Goal: Information Seeking & Learning: Find specific fact

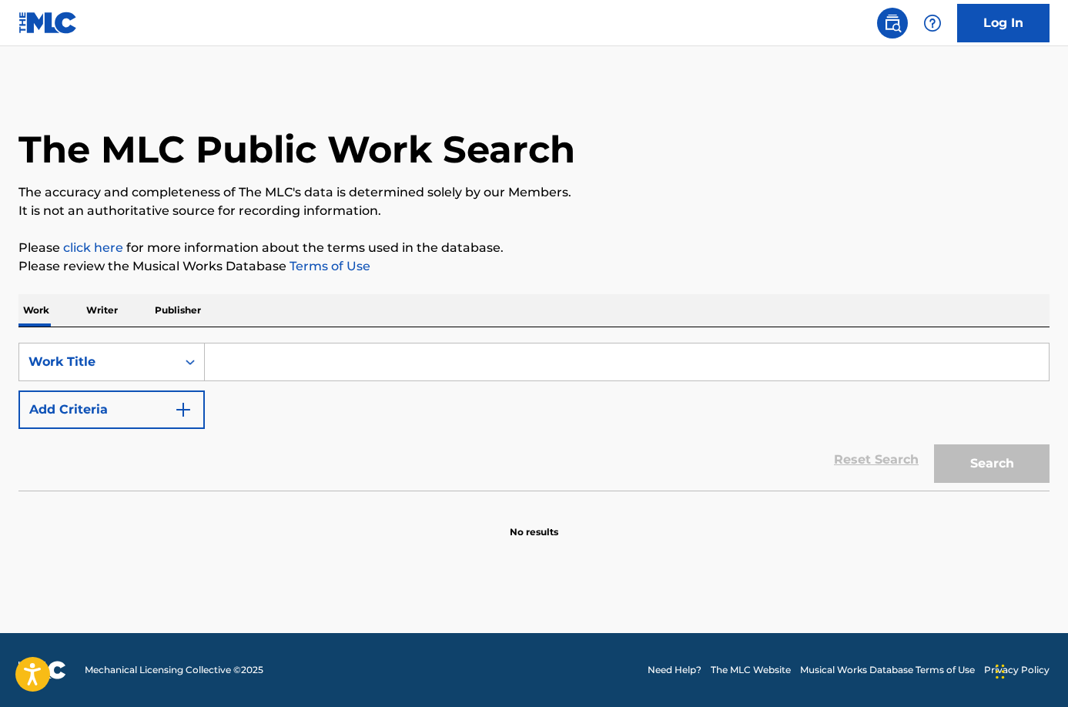
click at [263, 358] on input "Search Form" at bounding box center [627, 361] width 844 height 37
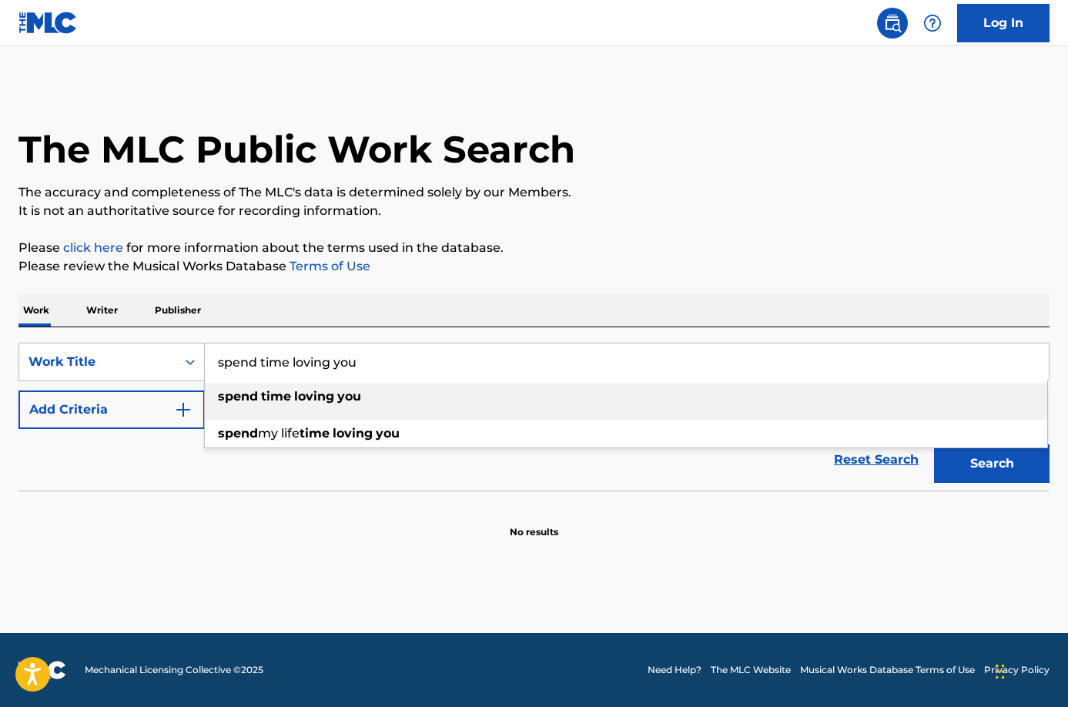
drag, startPoint x: 396, startPoint y: 377, endPoint x: 160, endPoint y: 342, distance: 238.3
click at [160, 342] on div "SearchWithCriteriae67cc7f6-b789-41c2-96cc-2a99d5b38e68 Work Title spend time lo…" at bounding box center [533, 408] width 1031 height 163
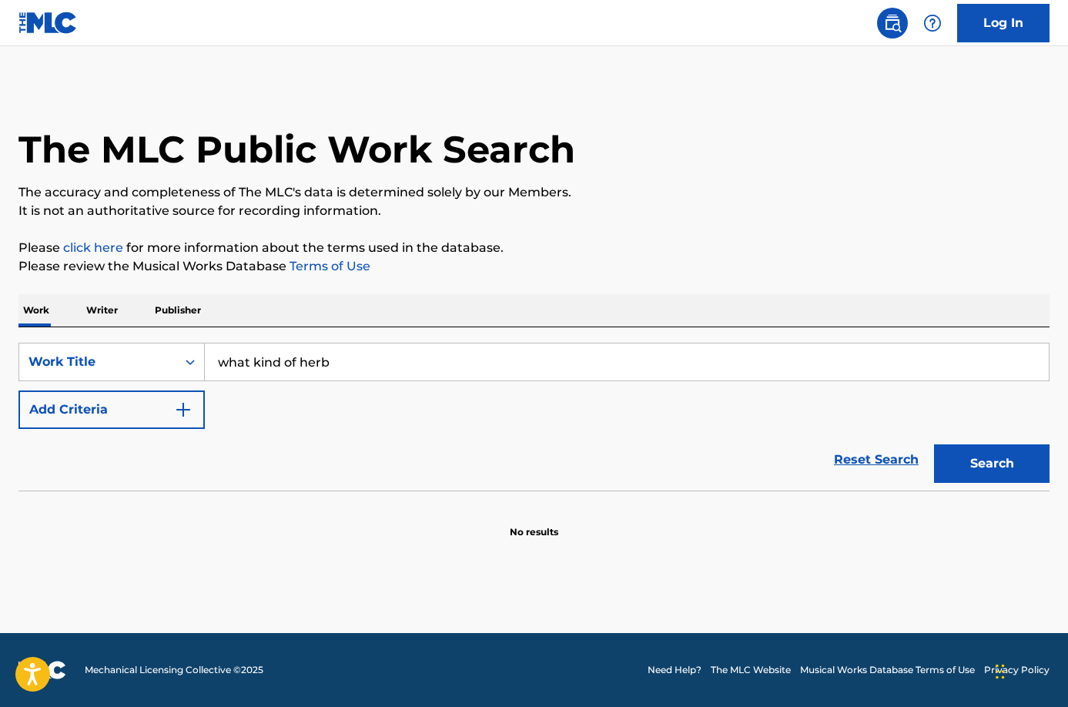
drag, startPoint x: 367, startPoint y: 366, endPoint x: 206, endPoint y: 350, distance: 161.8
click at [206, 350] on input "what kind of herb" at bounding box center [627, 361] width 844 height 37
click at [250, 367] on input "jah jah love" at bounding box center [627, 361] width 844 height 37
click at [266, 360] on input "jah jah love" at bounding box center [627, 361] width 844 height 37
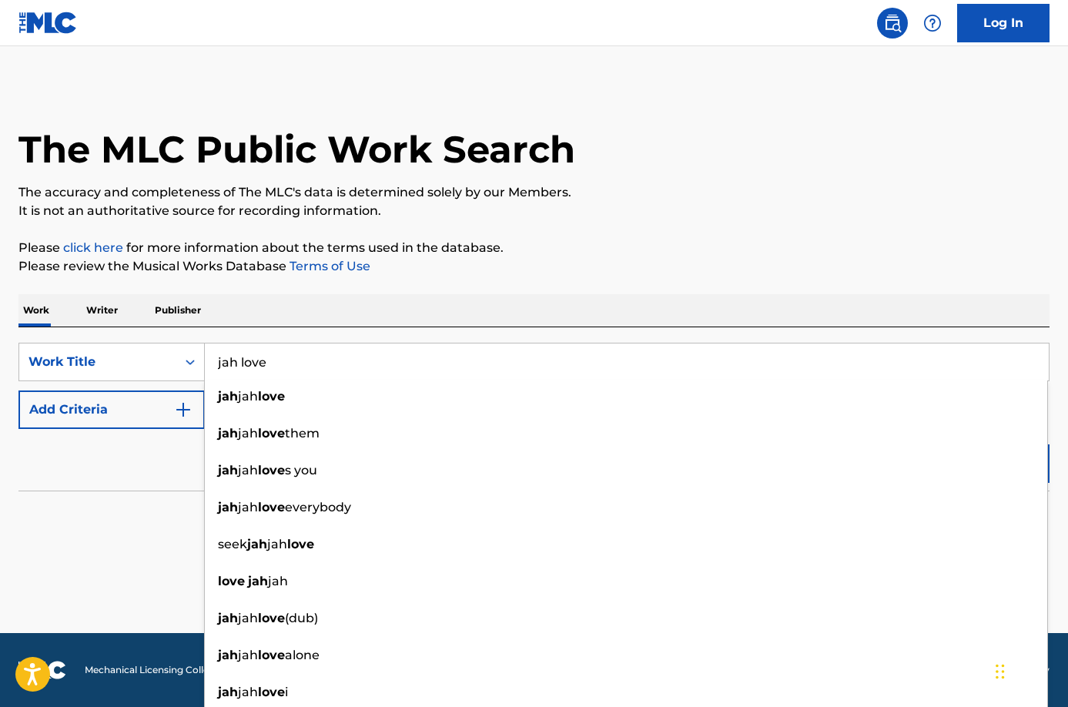
click at [224, 310] on div "Work Writer Publisher" at bounding box center [533, 310] width 1031 height 32
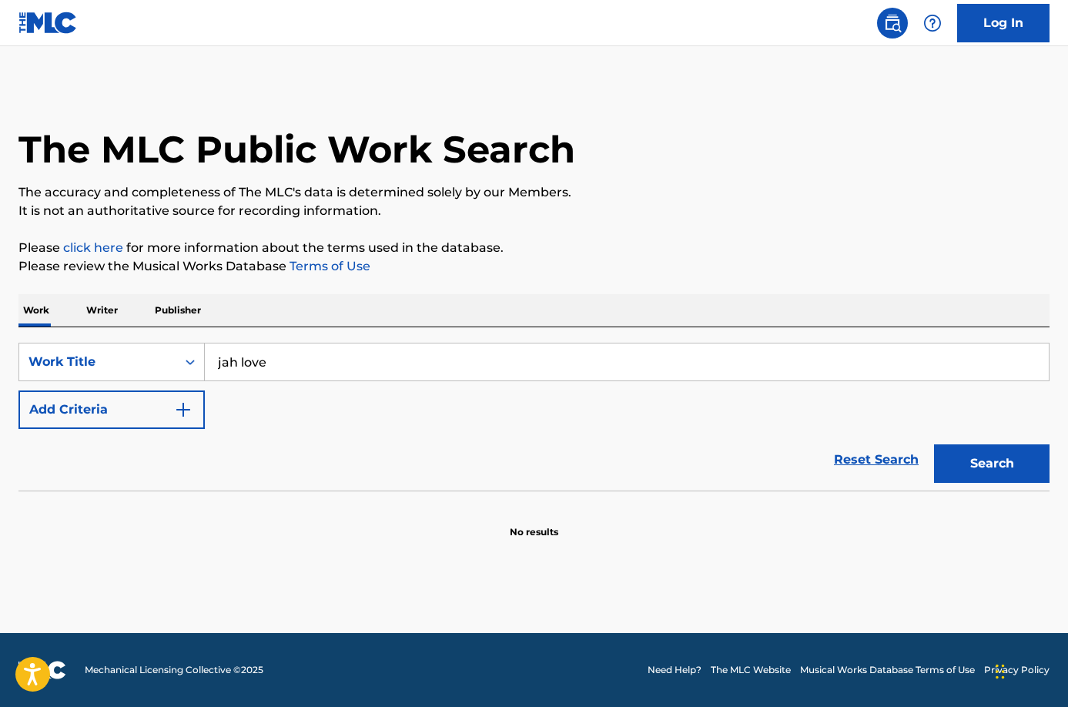
click at [1010, 473] on button "Search" at bounding box center [992, 463] width 116 height 39
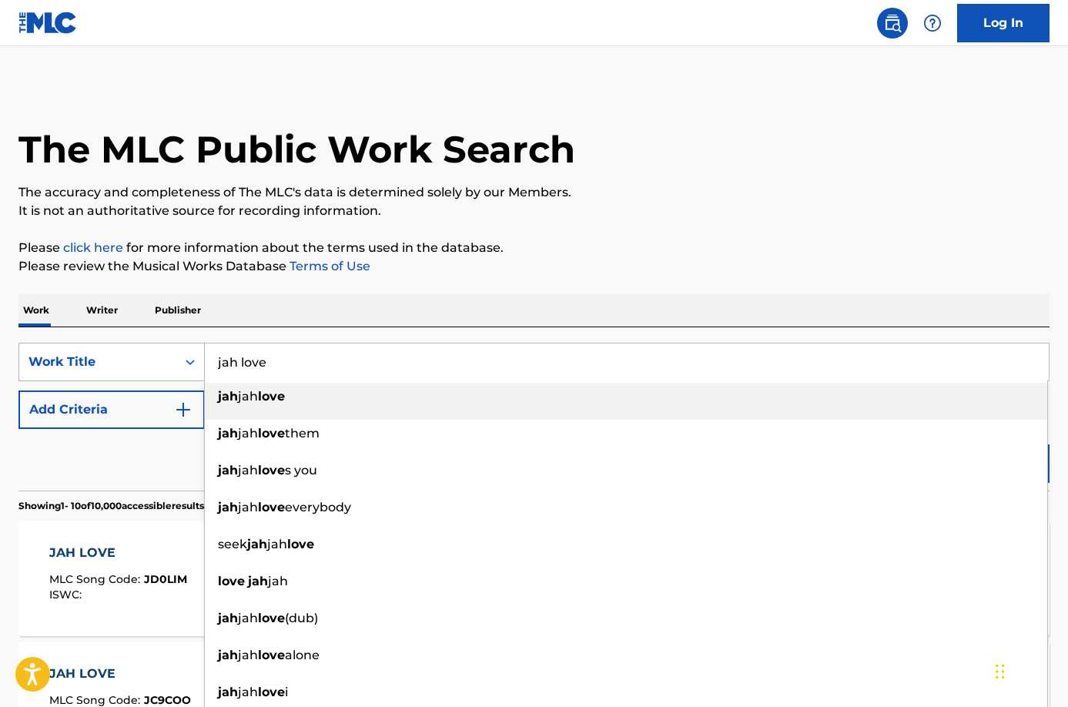
drag, startPoint x: 281, startPoint y: 364, endPoint x: 166, endPoint y: 365, distance: 114.8
click at [166, 365] on div "SearchWithCriteriae67cc7f6-b789-41c2-96cc-2a99d5b38e68 Work Title jah love jah …" at bounding box center [533, 362] width 1031 height 39
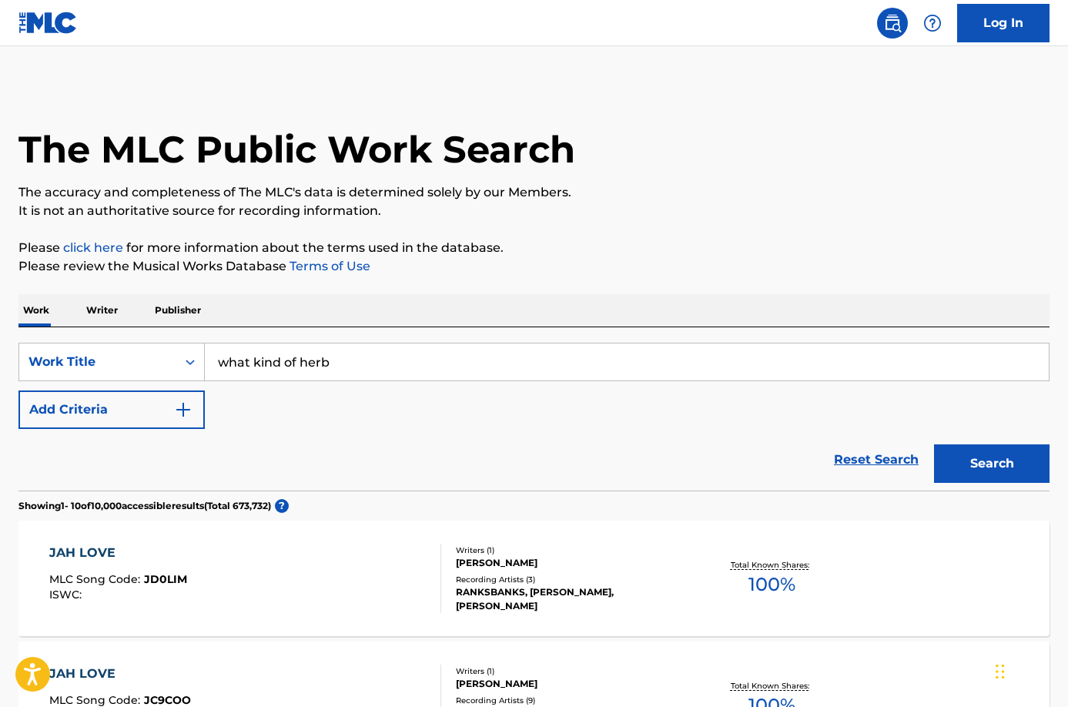
type input "what kind of herb"
click at [978, 464] on button "Search" at bounding box center [992, 463] width 116 height 39
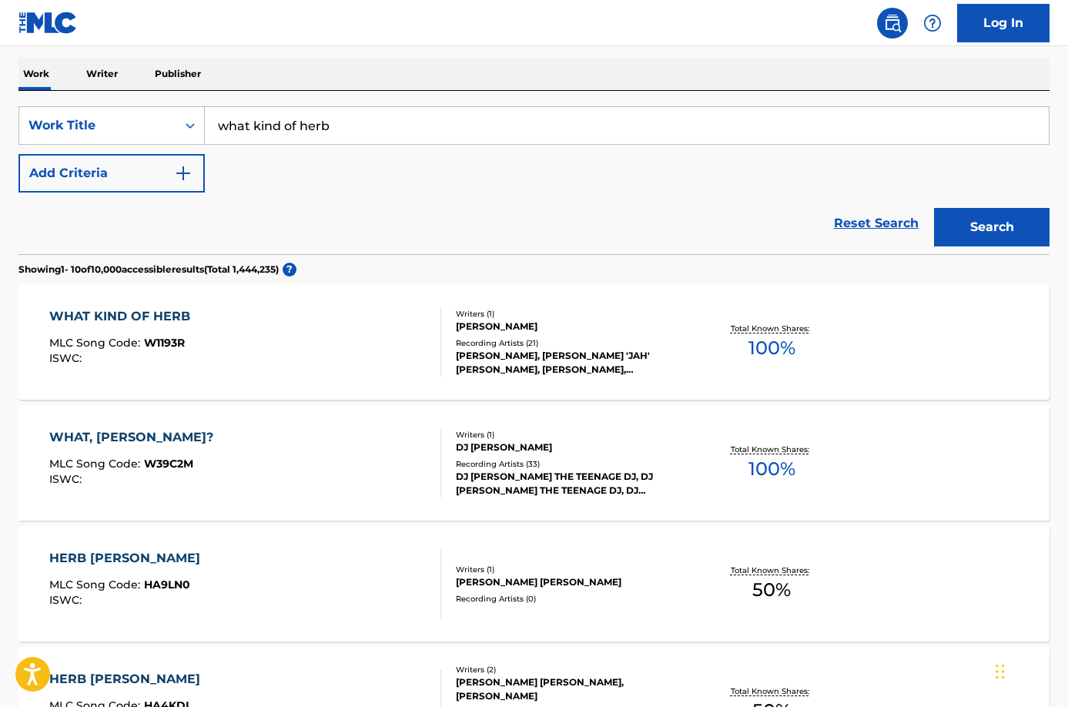
scroll to position [256, 0]
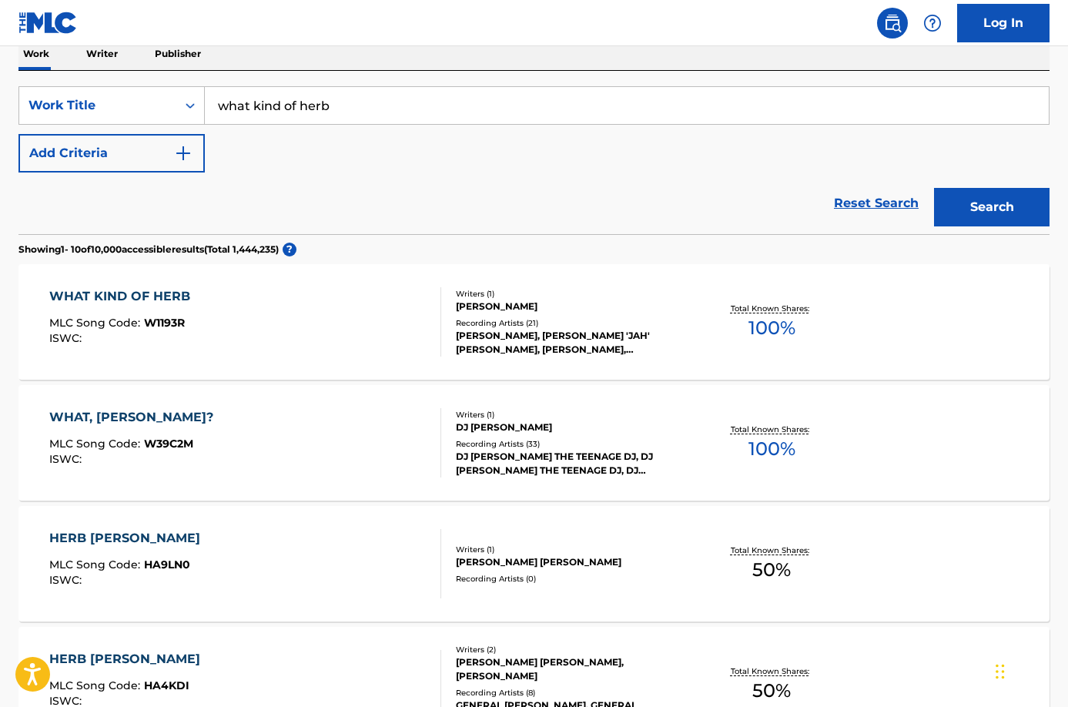
click at [535, 335] on div "ANTHONY JOHNSON, NKRUMAH 'JAH' THOMAS, ANTHONY JOHNSON, ANTHONY JOHNSON, ANTHON…" at bounding box center [571, 343] width 230 height 28
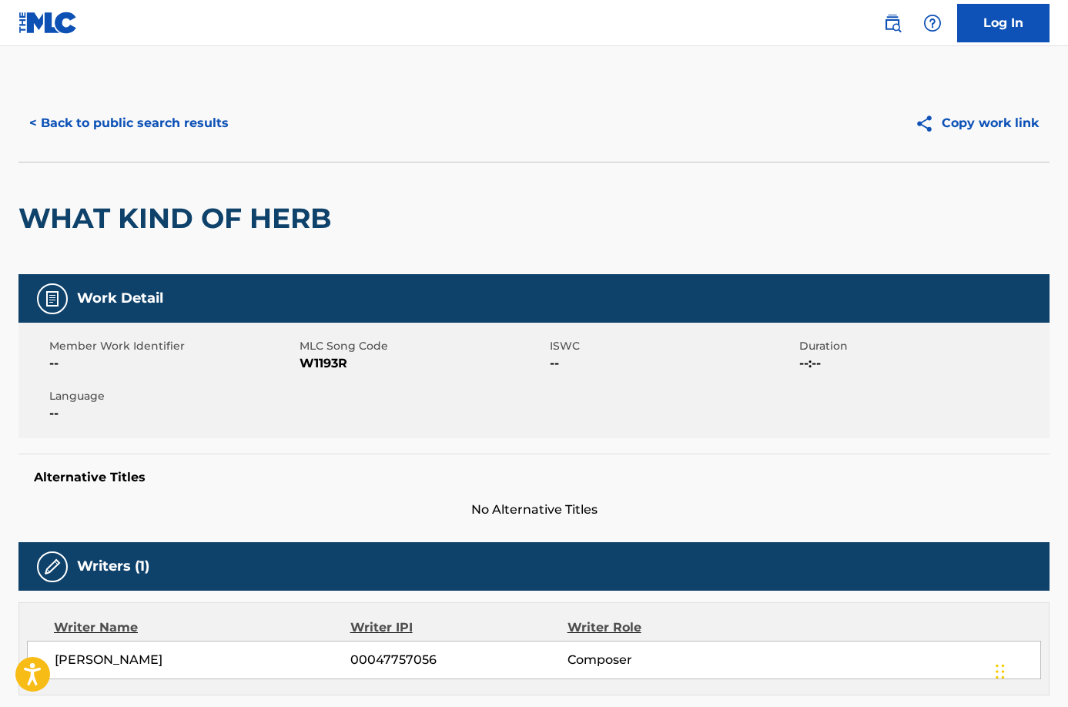
click at [115, 124] on button "< Back to public search results" at bounding box center [128, 123] width 221 height 39
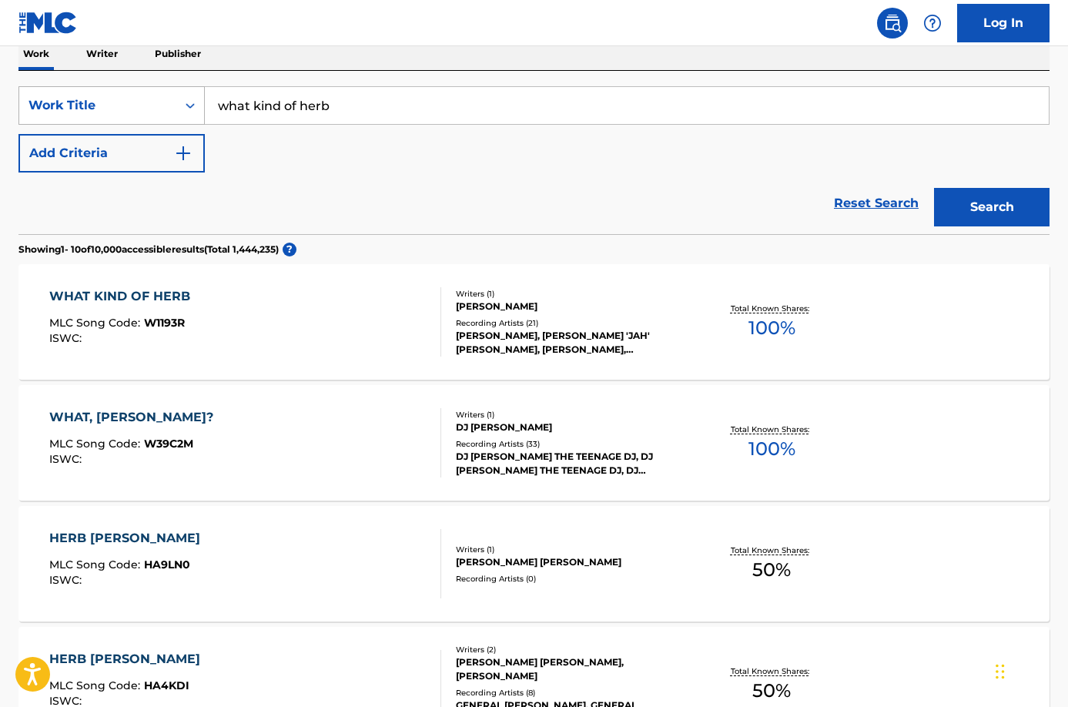
drag, startPoint x: 349, startPoint y: 97, endPoint x: 140, endPoint y: 107, distance: 208.9
click at [140, 107] on div "SearchWithCriteriae67cc7f6-b789-41c2-96cc-2a99d5b38e68 Work Title what kind of …" at bounding box center [533, 105] width 1031 height 39
type input "love take over"
click at [974, 213] on button "Search" at bounding box center [992, 207] width 116 height 39
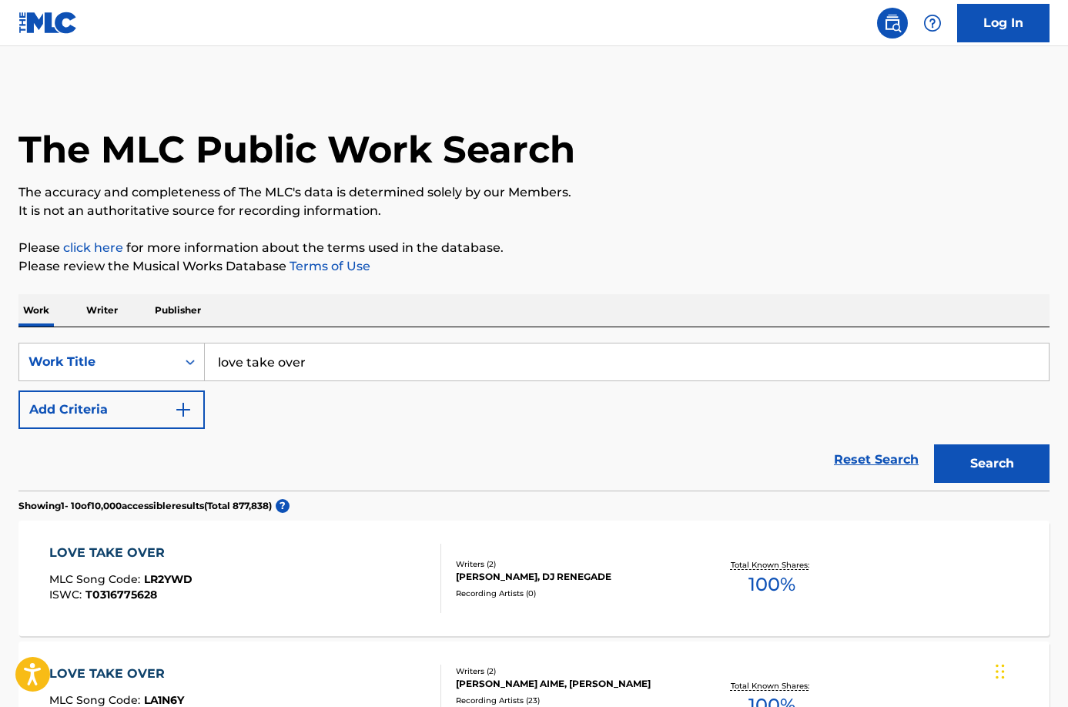
click at [173, 406] on button "Add Criteria" at bounding box center [111, 409] width 186 height 39
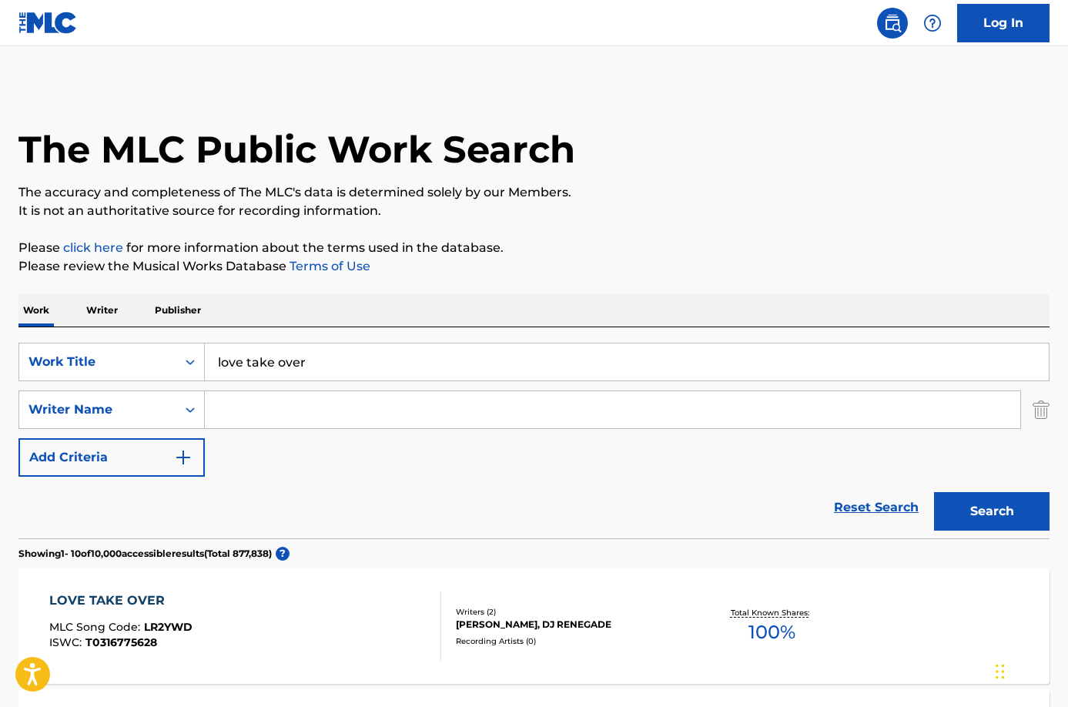
click at [245, 409] on input "Search Form" at bounding box center [613, 409] width 816 height 37
type input "johnson"
click at [252, 460] on div "SearchWithCriteriae67cc7f6-b789-41c2-96cc-2a99d5b38e68 Work Title love take ove…" at bounding box center [533, 410] width 1031 height 134
click at [967, 508] on button "Search" at bounding box center [992, 511] width 116 height 39
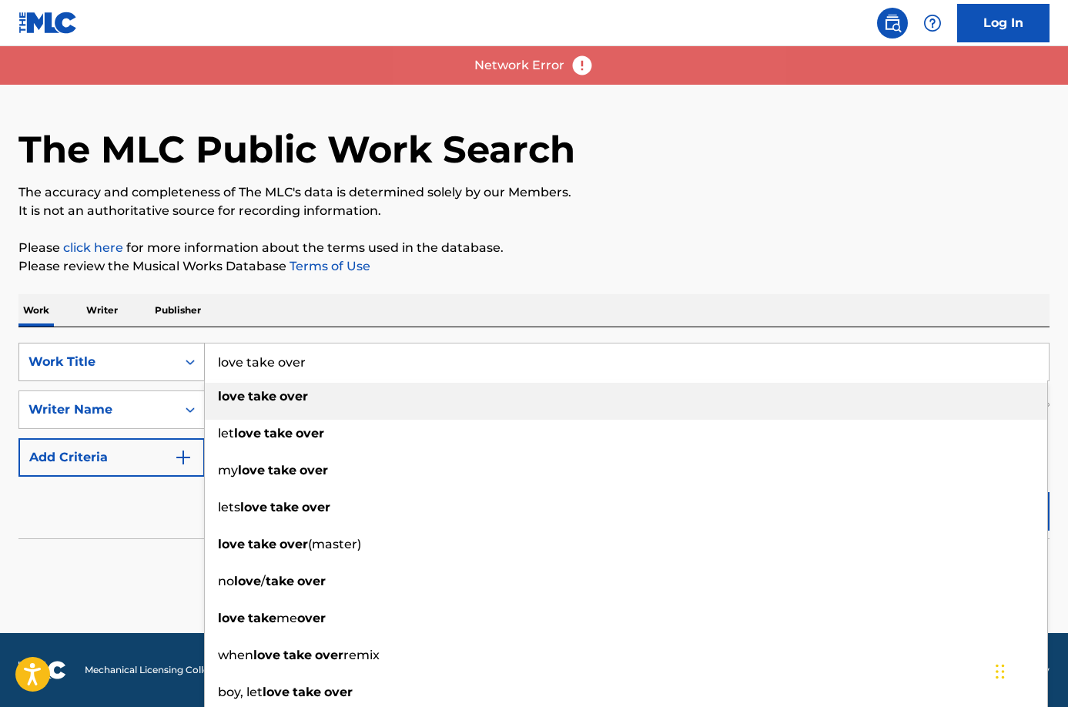
drag, startPoint x: 312, startPoint y: 353, endPoint x: 99, endPoint y: 374, distance: 214.3
click at [99, 374] on div "SearchWithCriteriae67cc7f6-b789-41c2-96cc-2a99d5b38e68 Work Title love take ove…" at bounding box center [533, 362] width 1031 height 39
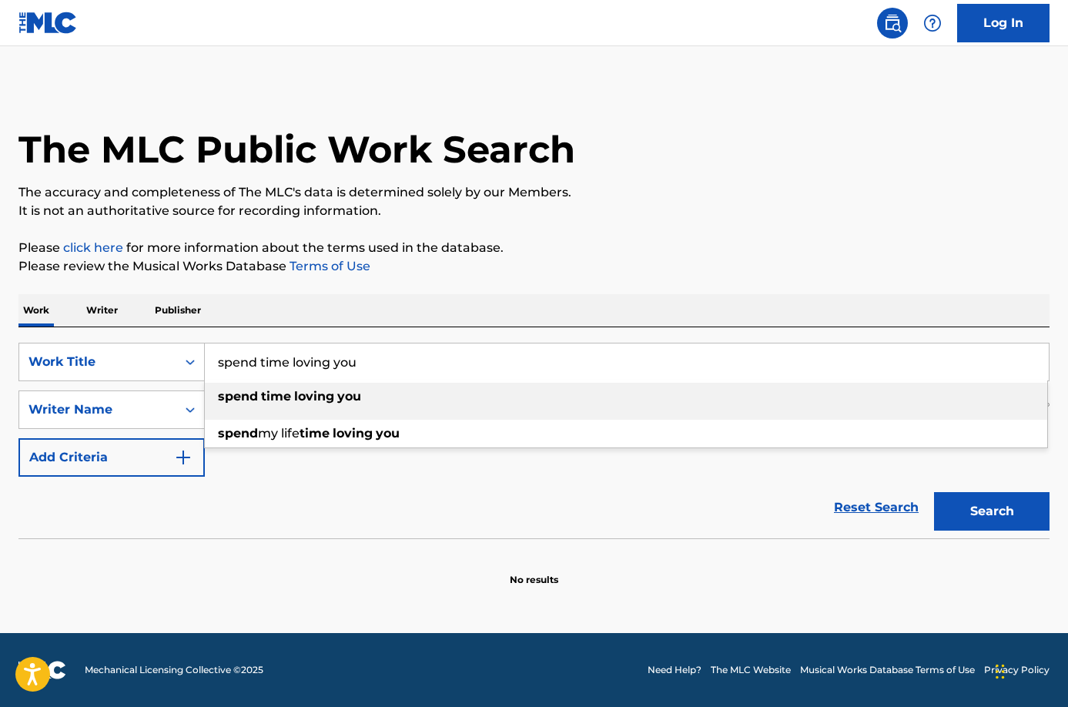
type input "spend time loving you"
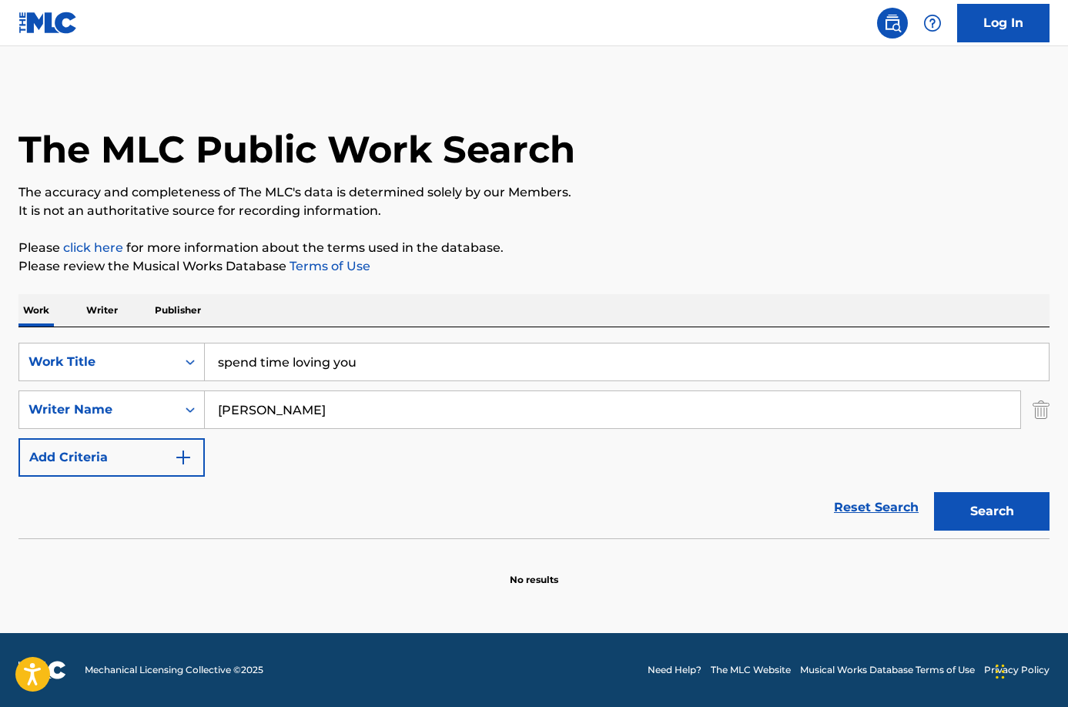
click at [967, 507] on button "Search" at bounding box center [992, 511] width 116 height 39
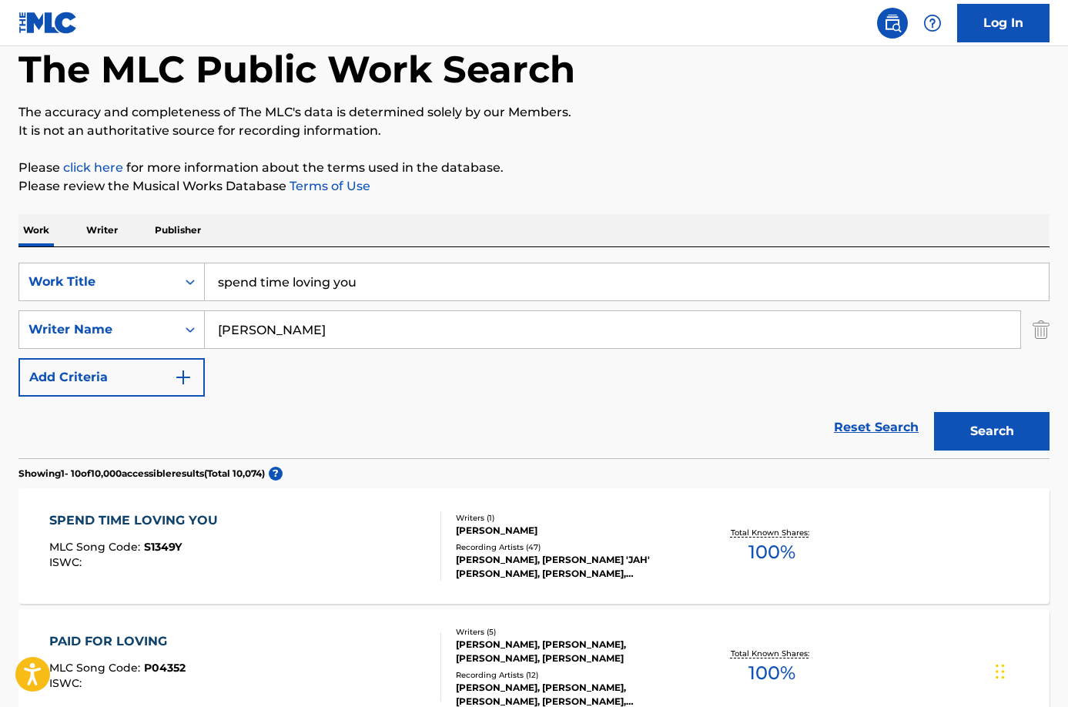
scroll to position [129, 0]
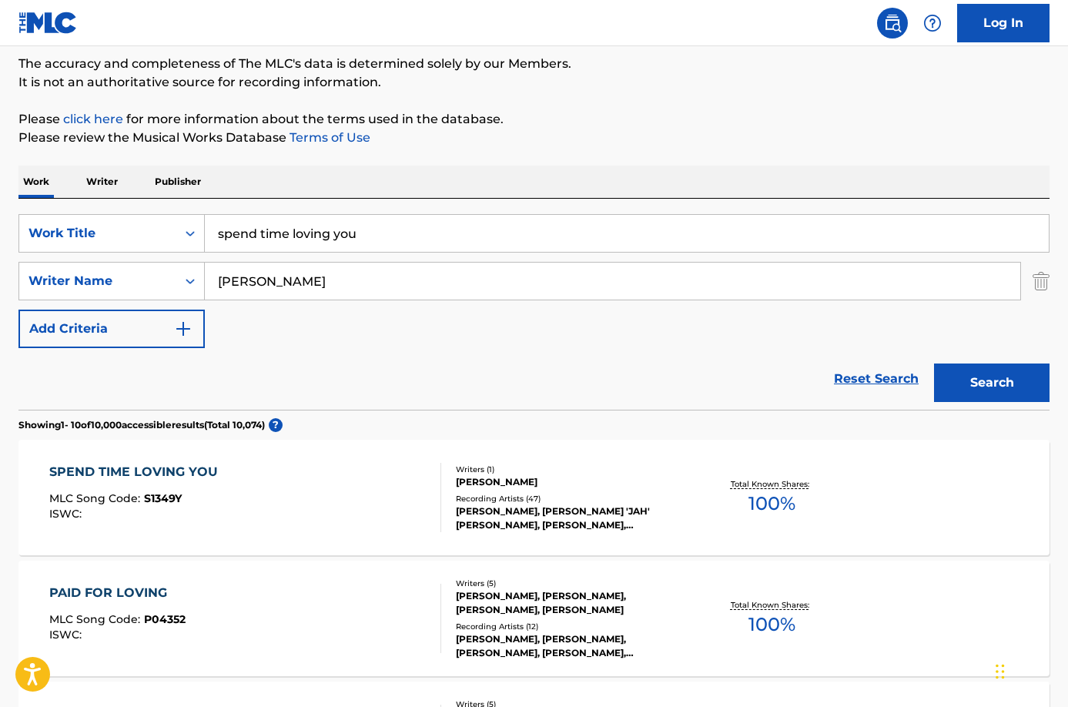
click at [547, 517] on div "ANTHONY JOHNSON, NKRUMAH 'JAH' THOMAS, ANTHONY JOHNSON, JEAN ATEM & RAYVON, ANT…" at bounding box center [571, 518] width 230 height 28
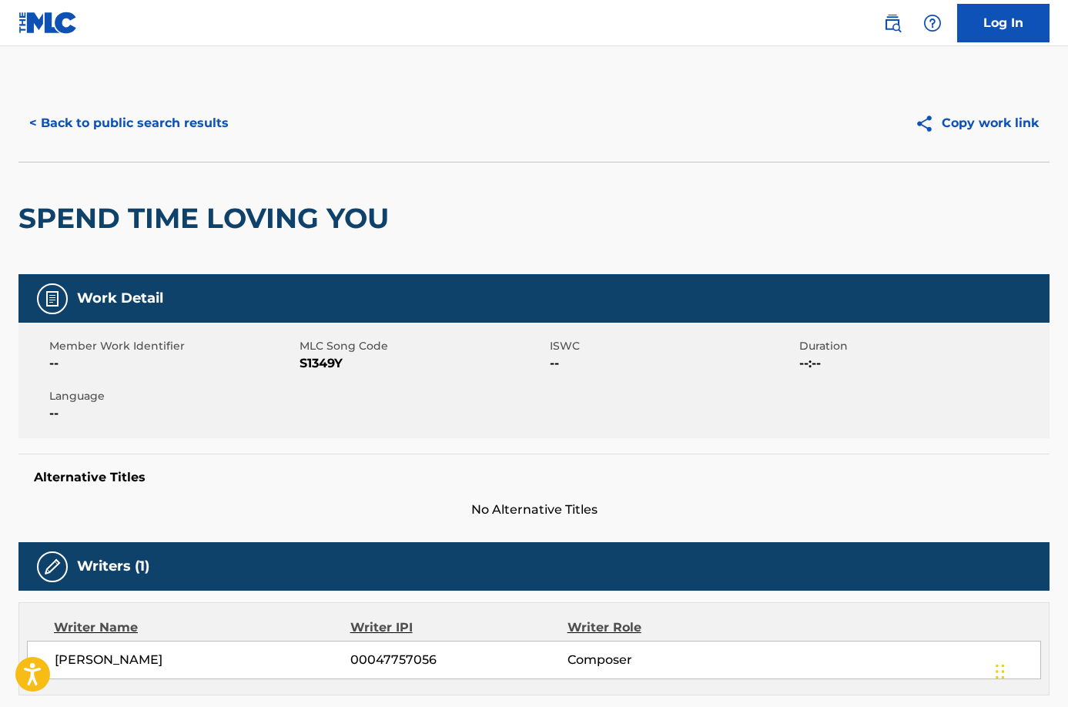
click at [89, 109] on button "< Back to public search results" at bounding box center [128, 123] width 221 height 39
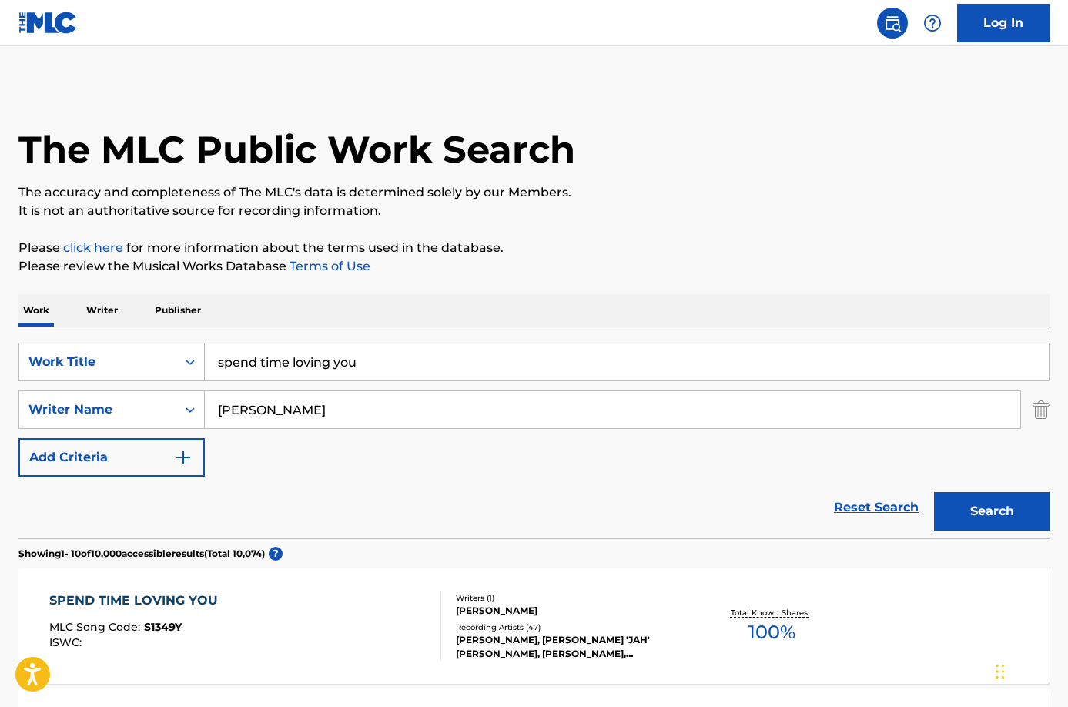
scroll to position [129, 0]
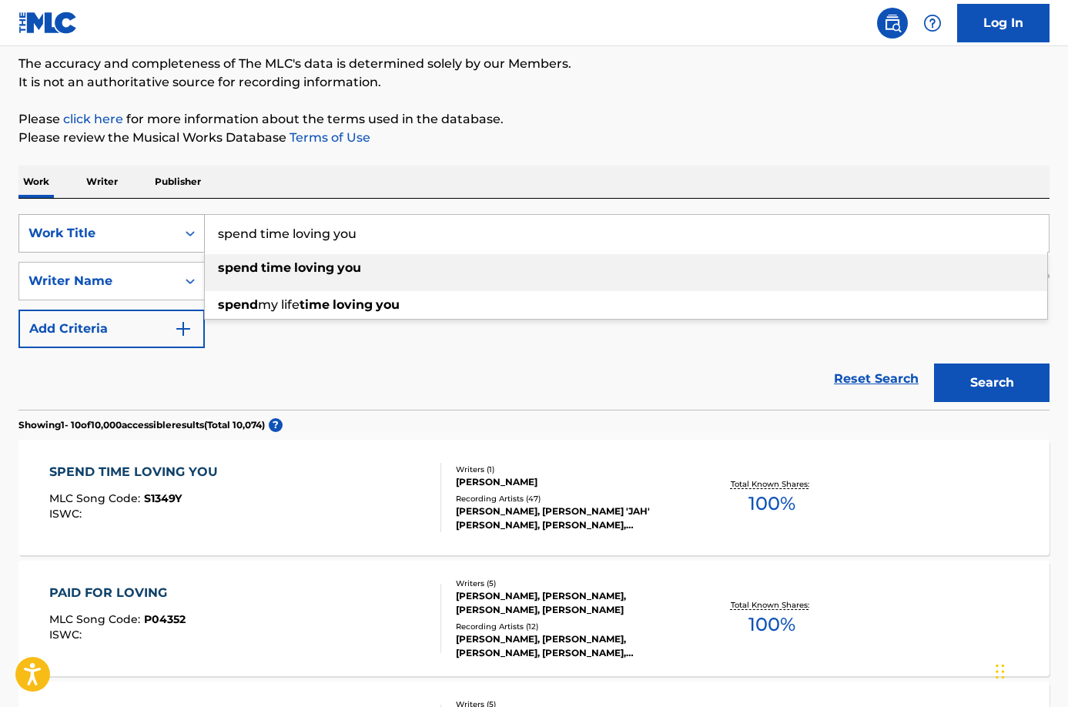
drag, startPoint x: 387, startPoint y: 242, endPoint x: 151, endPoint y: 240, distance: 235.7
click at [151, 240] on div "SearchWithCriteriae67cc7f6-b789-41c2-96cc-2a99d5b38e68 Work Title spend time lo…" at bounding box center [533, 233] width 1031 height 39
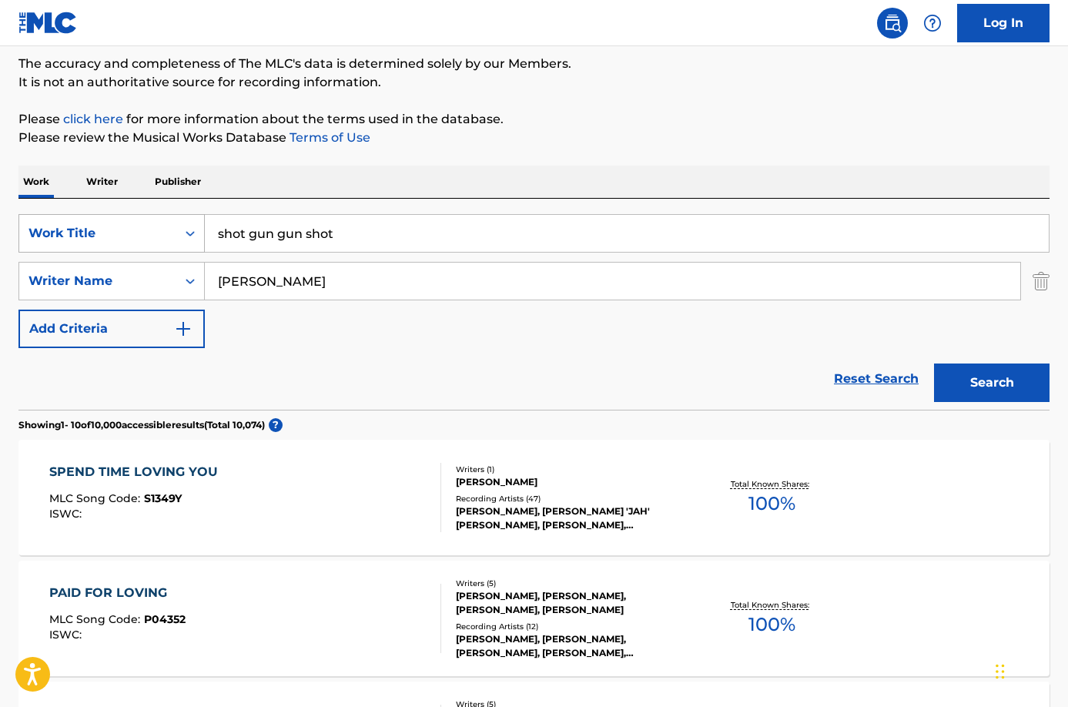
drag, startPoint x: 353, startPoint y: 235, endPoint x: 169, endPoint y: 236, distance: 184.8
click at [169, 236] on div "SearchWithCriteriae67cc7f6-b789-41c2-96cc-2a99d5b38e68 Work Title shot gun gun …" at bounding box center [533, 233] width 1031 height 39
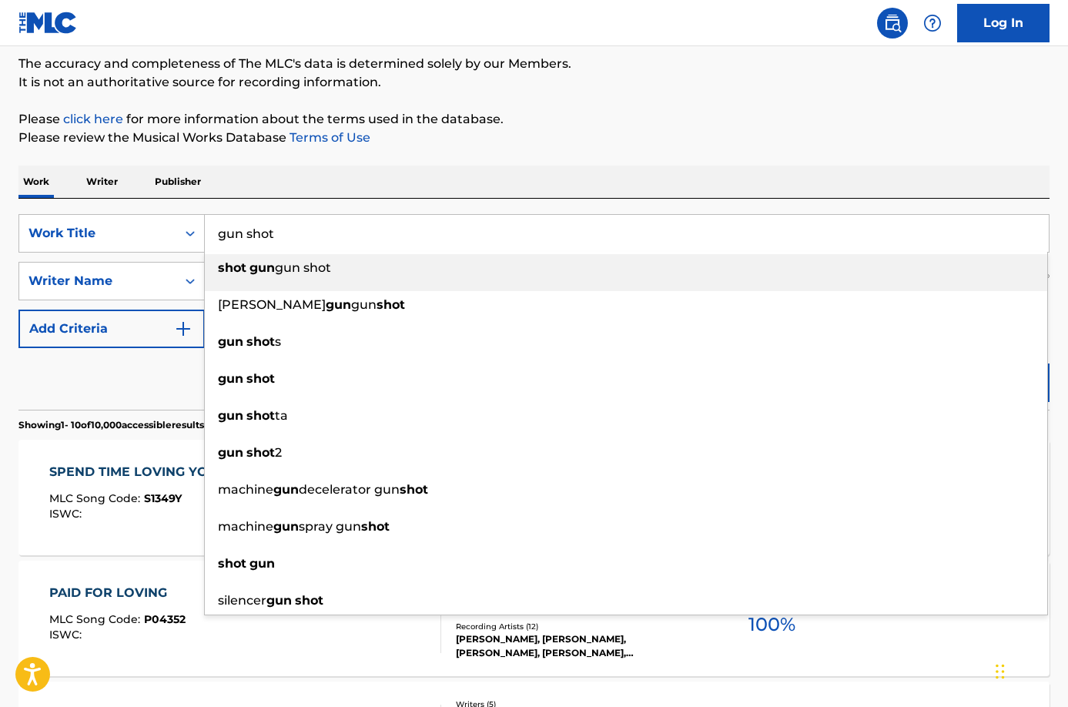
type input "gun shot"
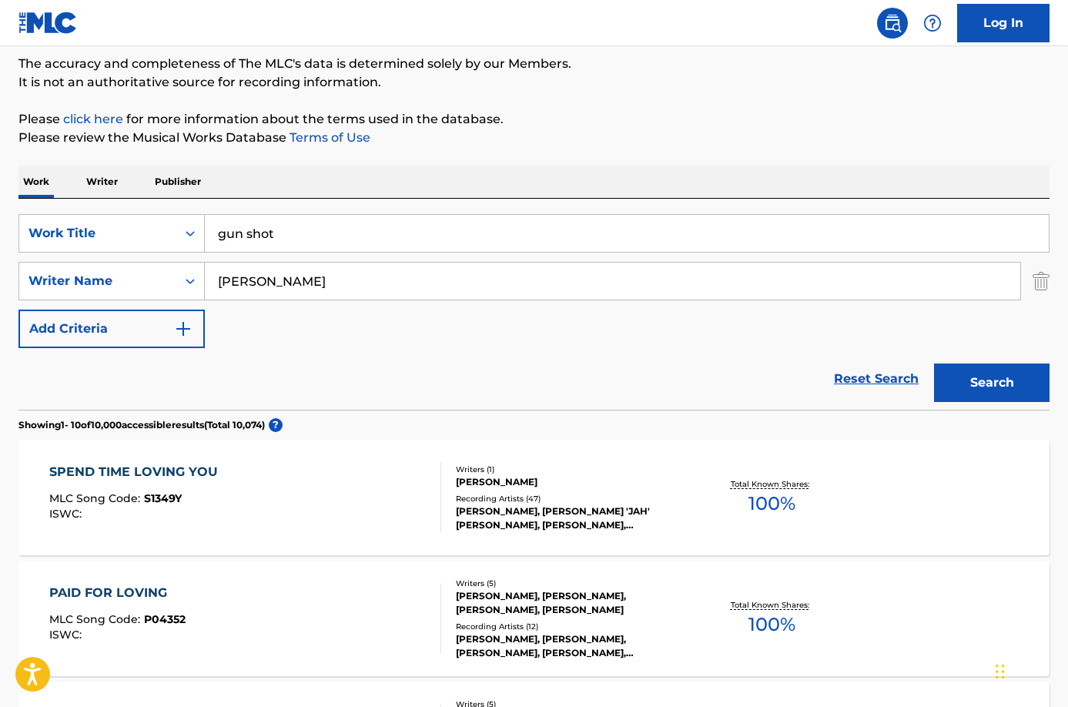
click at [206, 169] on div "Work Writer Publisher" at bounding box center [533, 182] width 1031 height 32
click at [990, 374] on button "Search" at bounding box center [992, 383] width 116 height 39
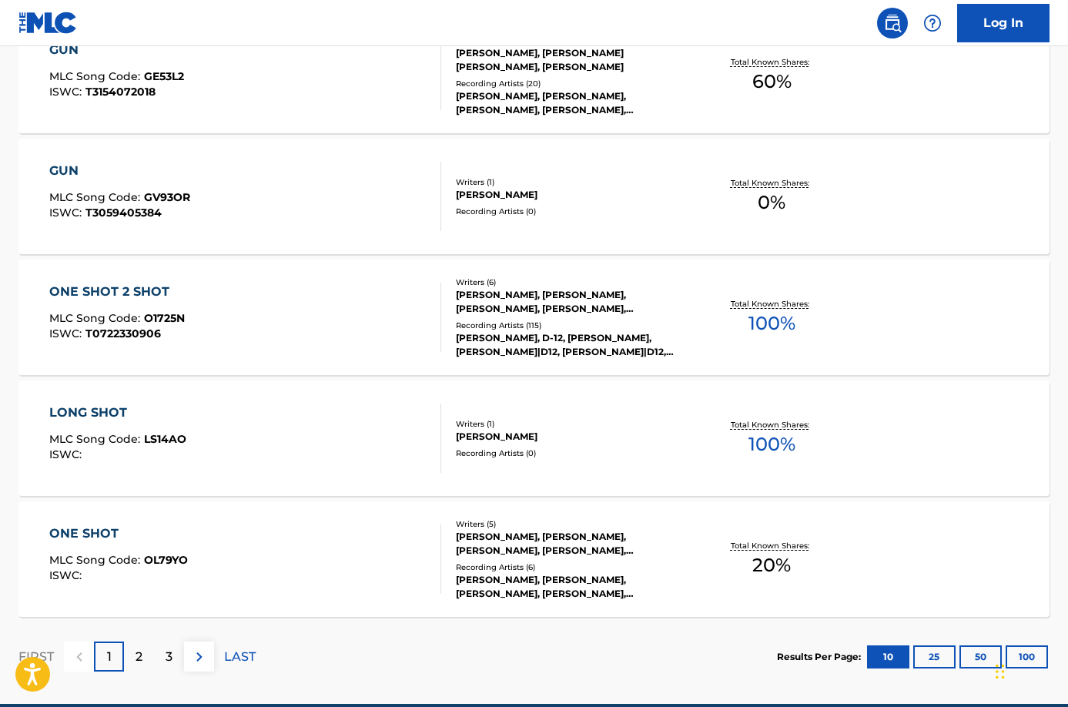
scroll to position [1226, 0]
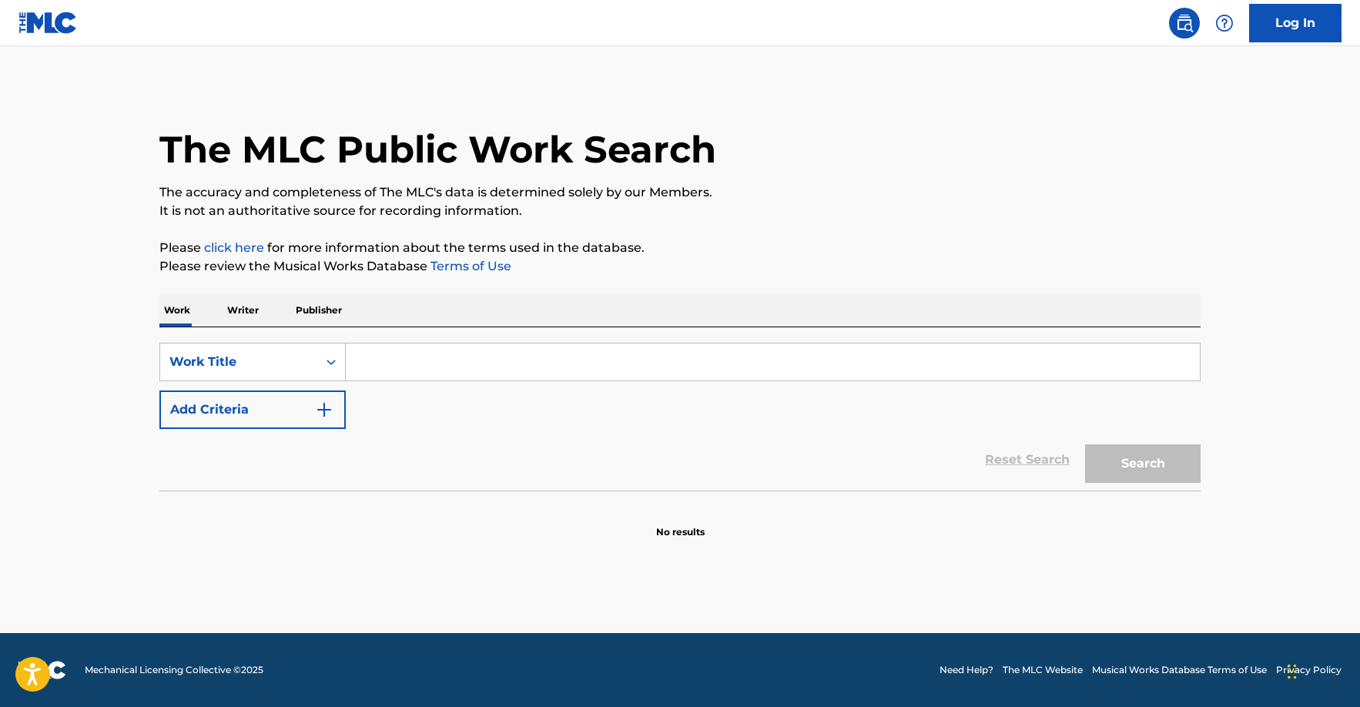
click at [377, 359] on input "Search Form" at bounding box center [773, 361] width 854 height 37
type input "jehovah version"
click at [333, 350] on div "Search Form" at bounding box center [331, 362] width 28 height 28
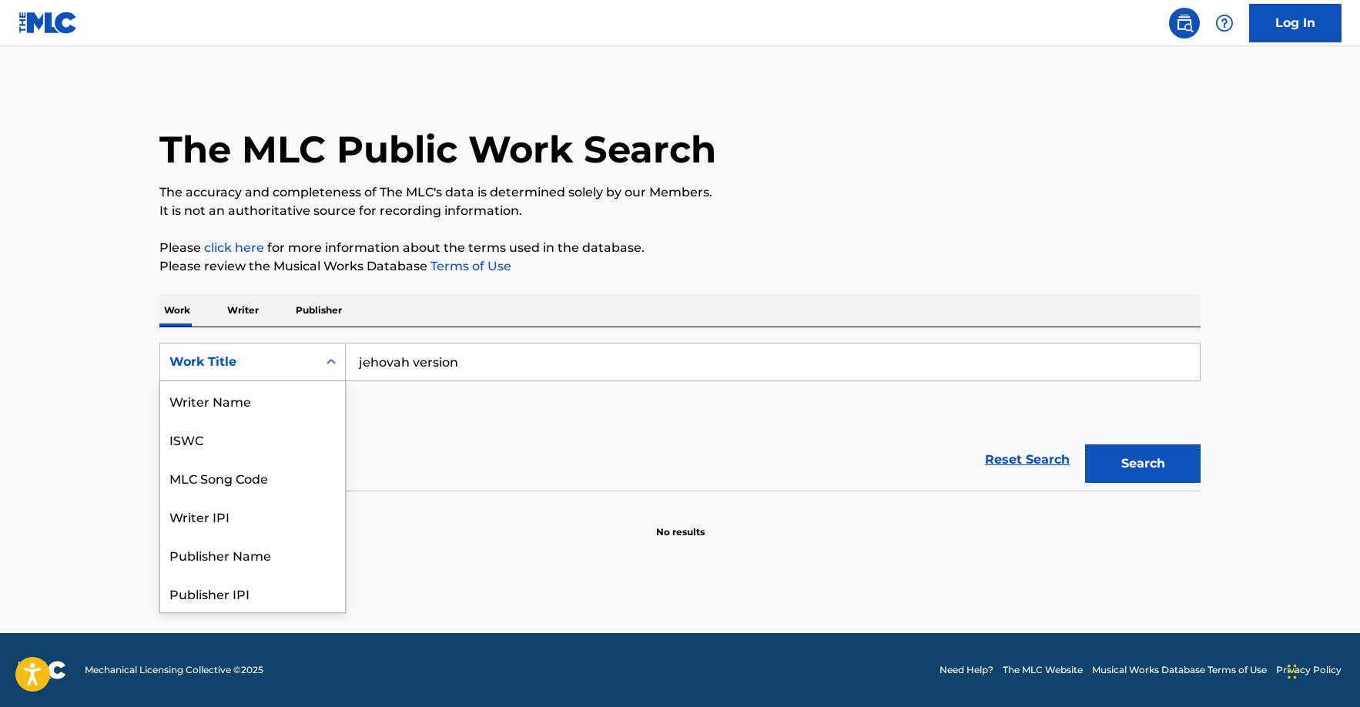
scroll to position [77, 0]
click at [290, 404] on div "MLC Song Code" at bounding box center [252, 400] width 185 height 39
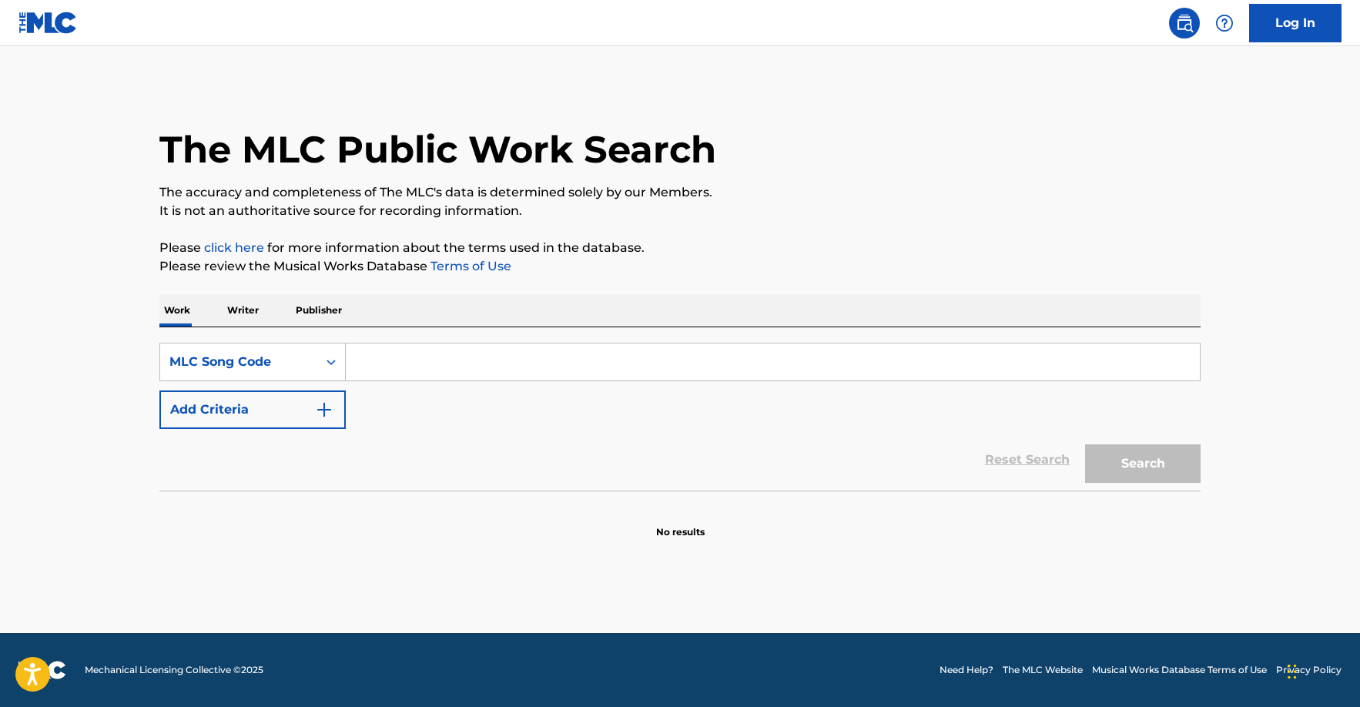
click at [419, 366] on input "Search Form" at bounding box center [773, 361] width 854 height 37
paste input "JB8A7F"
type input "JB8A7F"
click at [1122, 465] on button "Search" at bounding box center [1143, 463] width 116 height 39
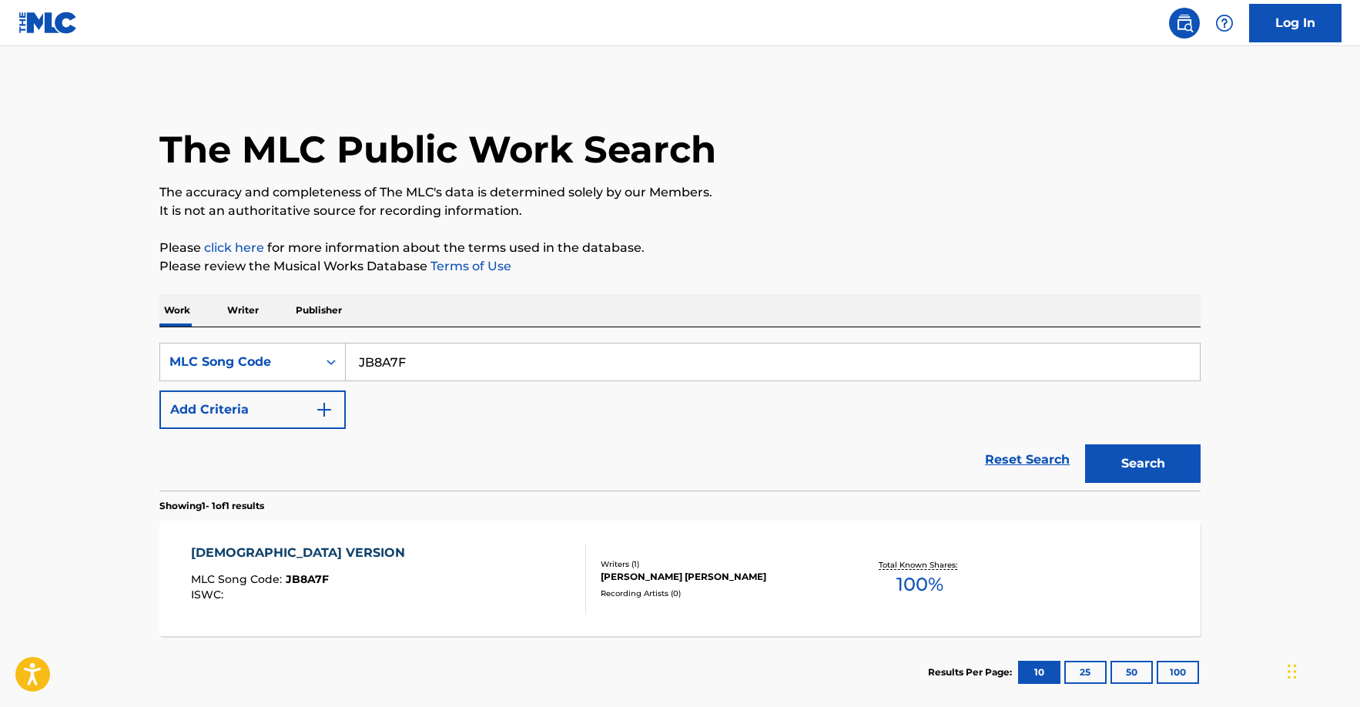
scroll to position [83, 0]
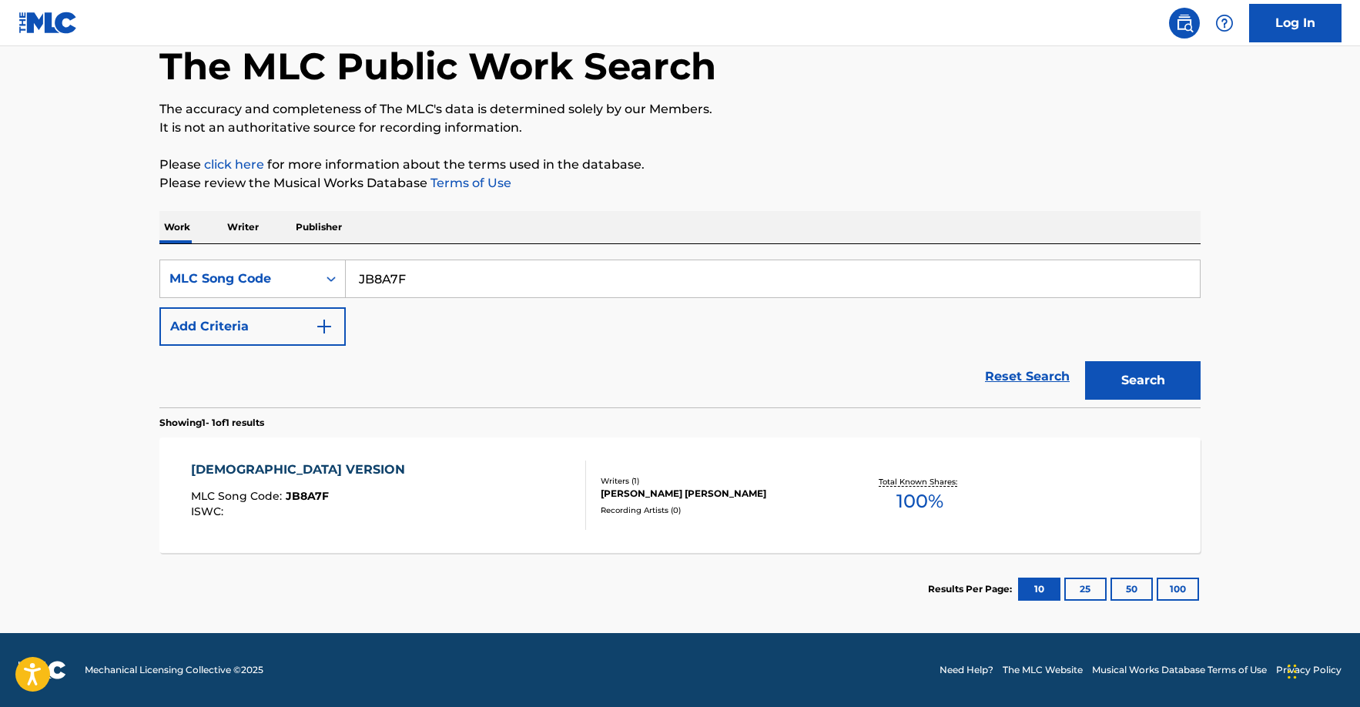
click at [709, 517] on div "JEHOVAH VERSION MLC Song Code : JB8A7F ISWC : Writers ( 1 ) [PERSON_NAME] [PERS…" at bounding box center [679, 495] width 1041 height 116
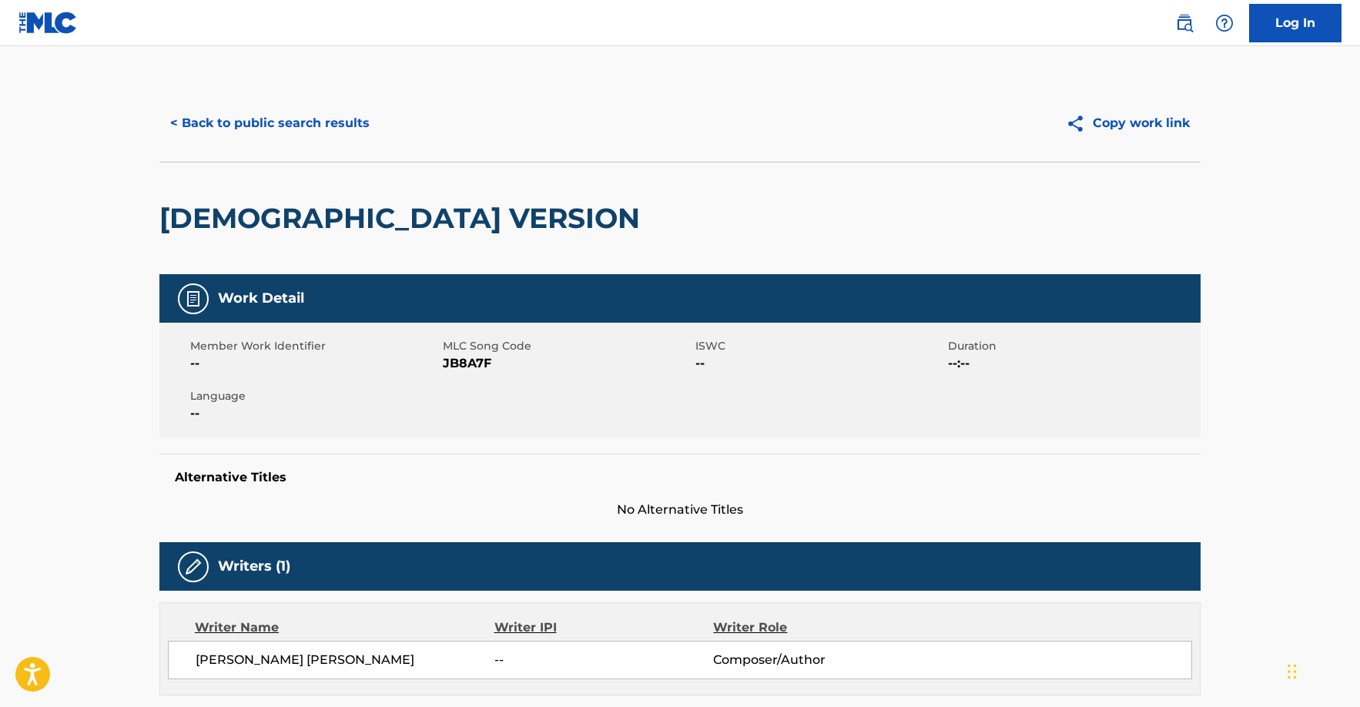
click at [311, 118] on button "< Back to public search results" at bounding box center [269, 123] width 221 height 39
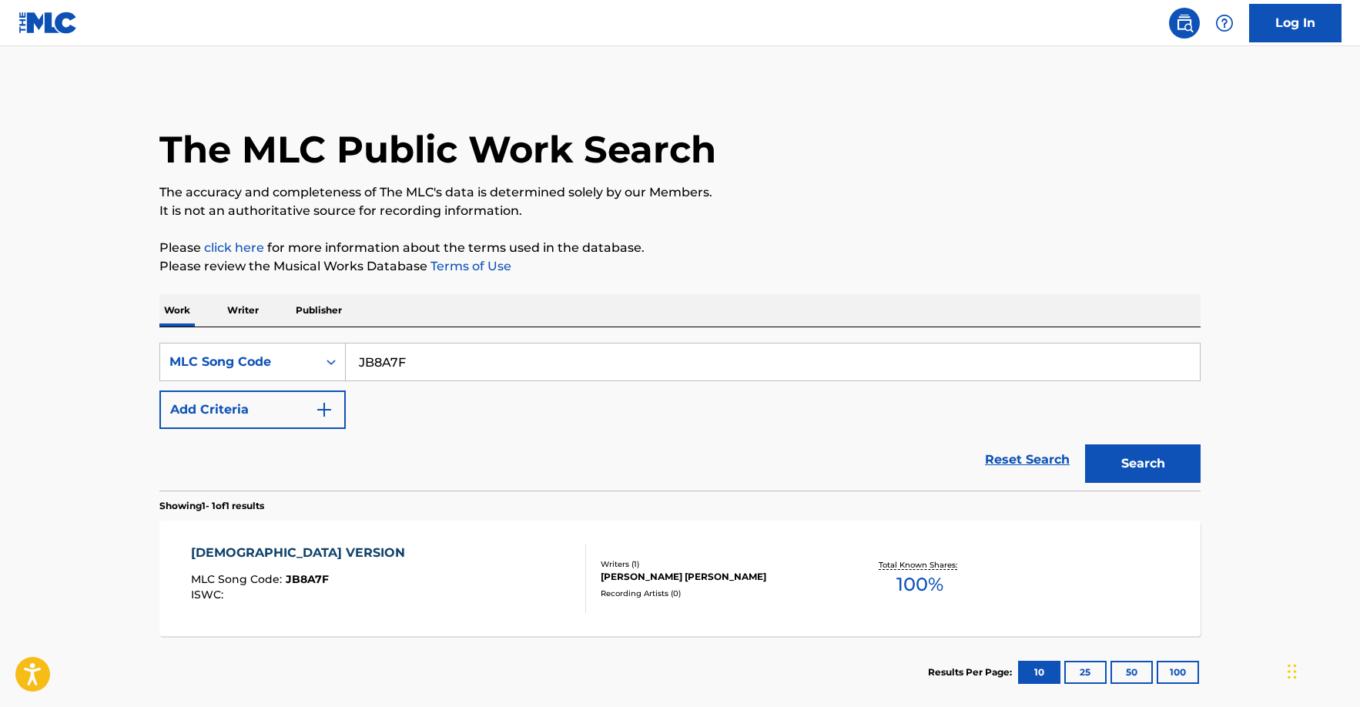
scroll to position [43, 0]
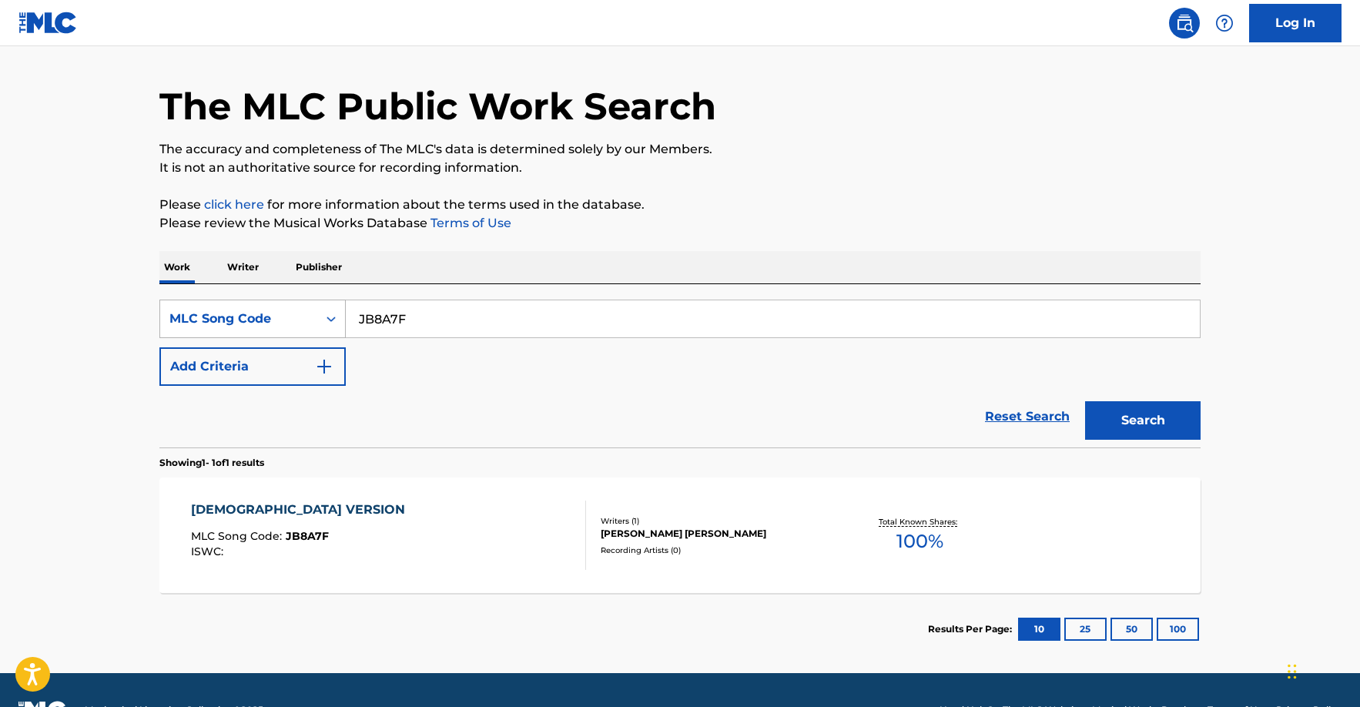
drag, startPoint x: 444, startPoint y: 323, endPoint x: 276, endPoint y: 302, distance: 169.9
click at [276, 302] on div "SearchWithCriteria91a283a9-bf22-49d2-ad9a-4c9e35929677 MLC Song Code JB8A7F" at bounding box center [679, 319] width 1041 height 39
paste input "V7AXT"
type input "JV7AXT"
click at [1102, 419] on button "Search" at bounding box center [1143, 420] width 116 height 39
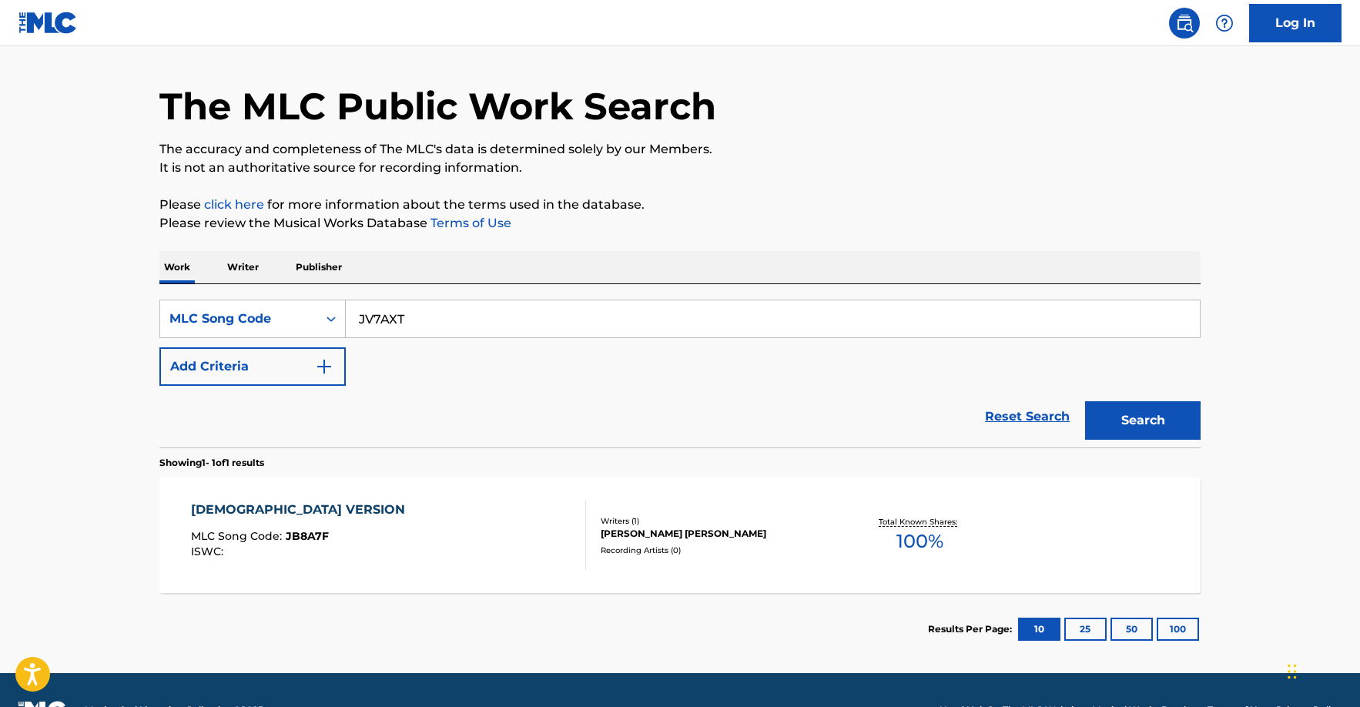
scroll to position [0, 0]
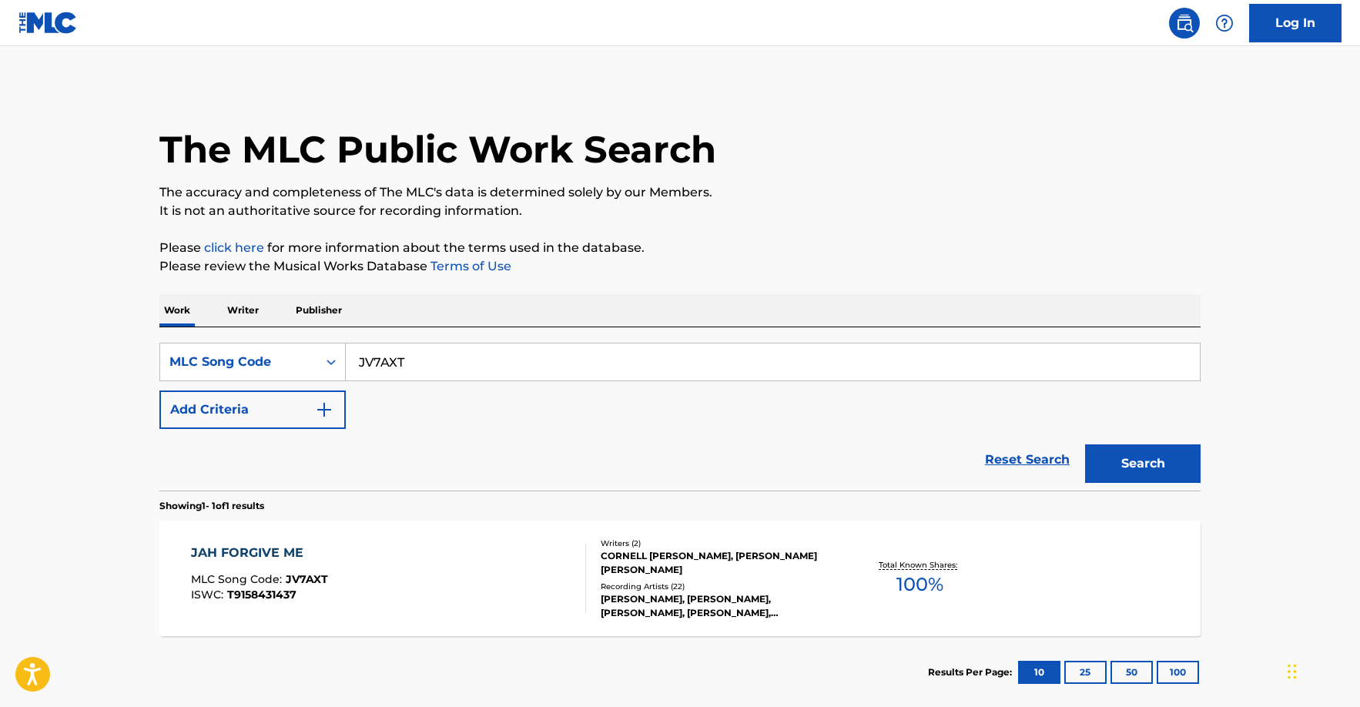
click at [685, 561] on div "CORNELL [PERSON_NAME], [PERSON_NAME] [PERSON_NAME]" at bounding box center [717, 563] width 233 height 28
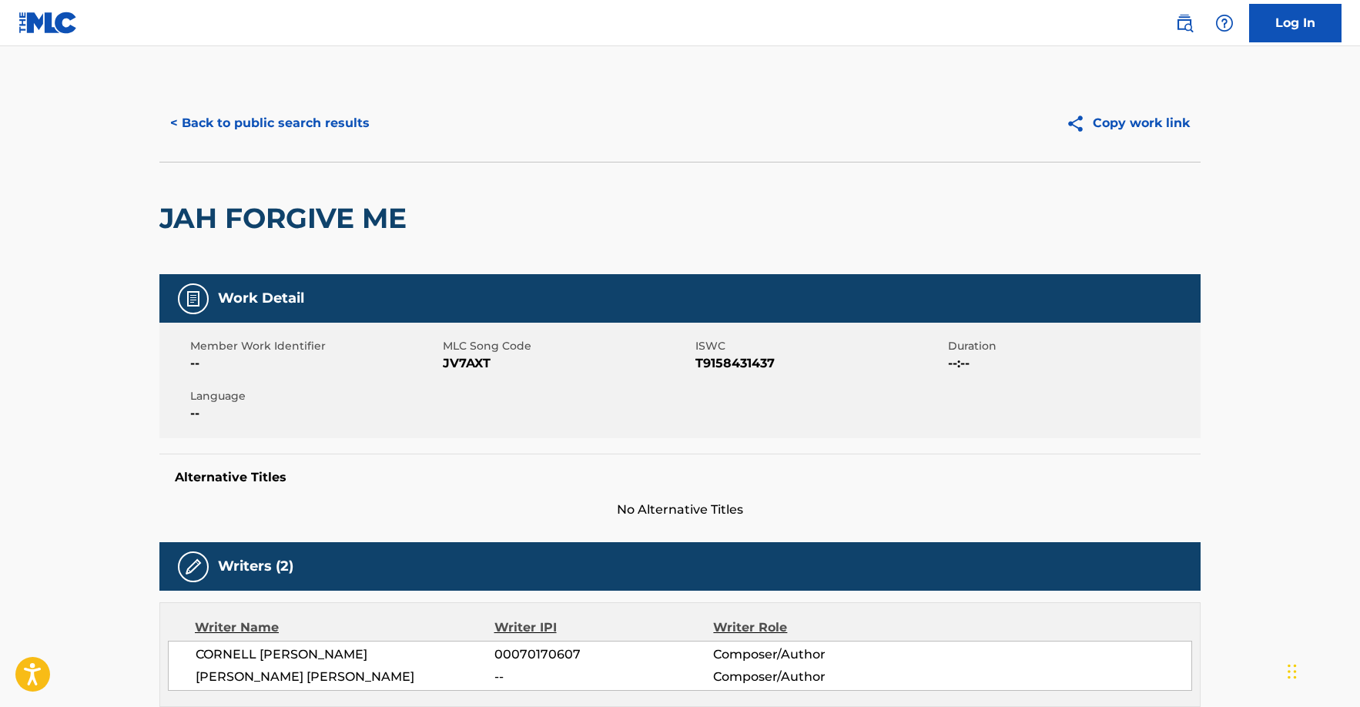
click at [198, 120] on button "< Back to public search results" at bounding box center [269, 123] width 221 height 39
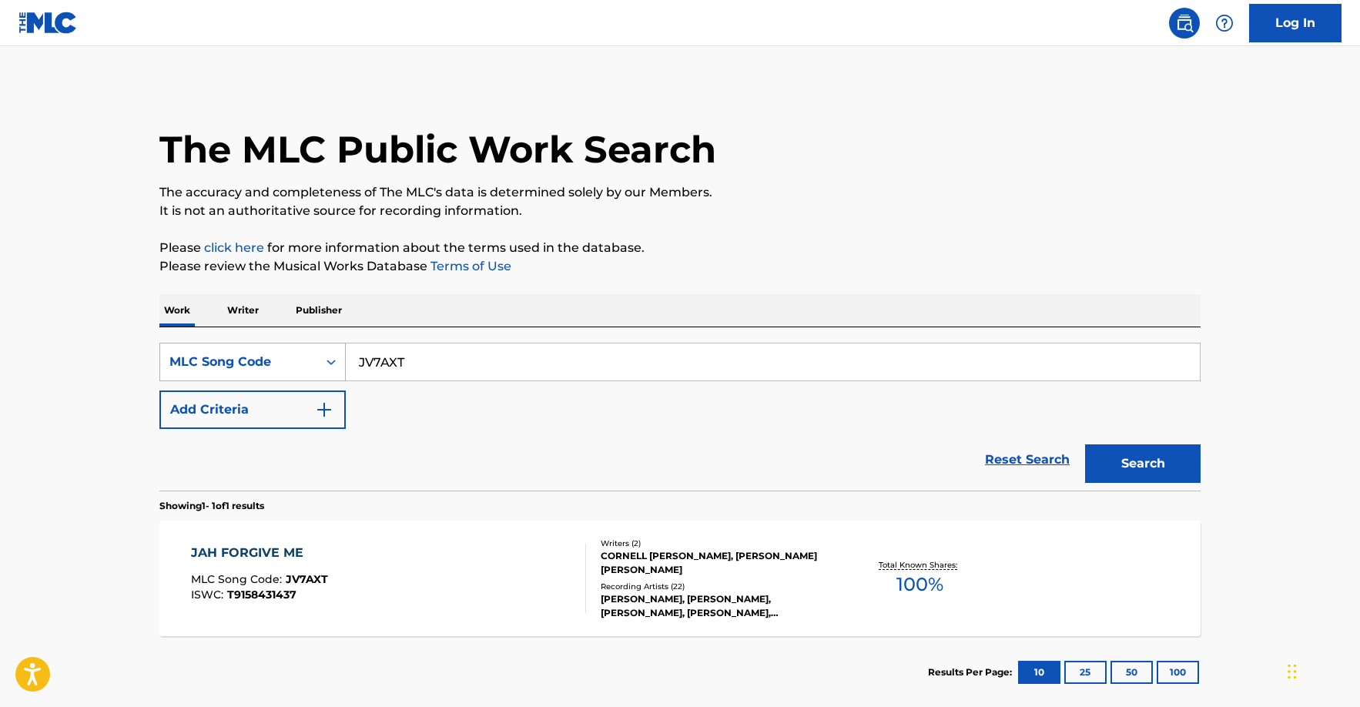
drag, startPoint x: 428, startPoint y: 368, endPoint x: 337, endPoint y: 368, distance: 91.6
click at [337, 368] on div "SearchWithCriteria91a283a9-bf22-49d2-ad9a-4c9e35929677 MLC Song Code JV7AXT" at bounding box center [679, 362] width 1041 height 39
paste input "KE5NWB"
type input "KE5NWB"
click at [1176, 473] on button "Search" at bounding box center [1143, 463] width 116 height 39
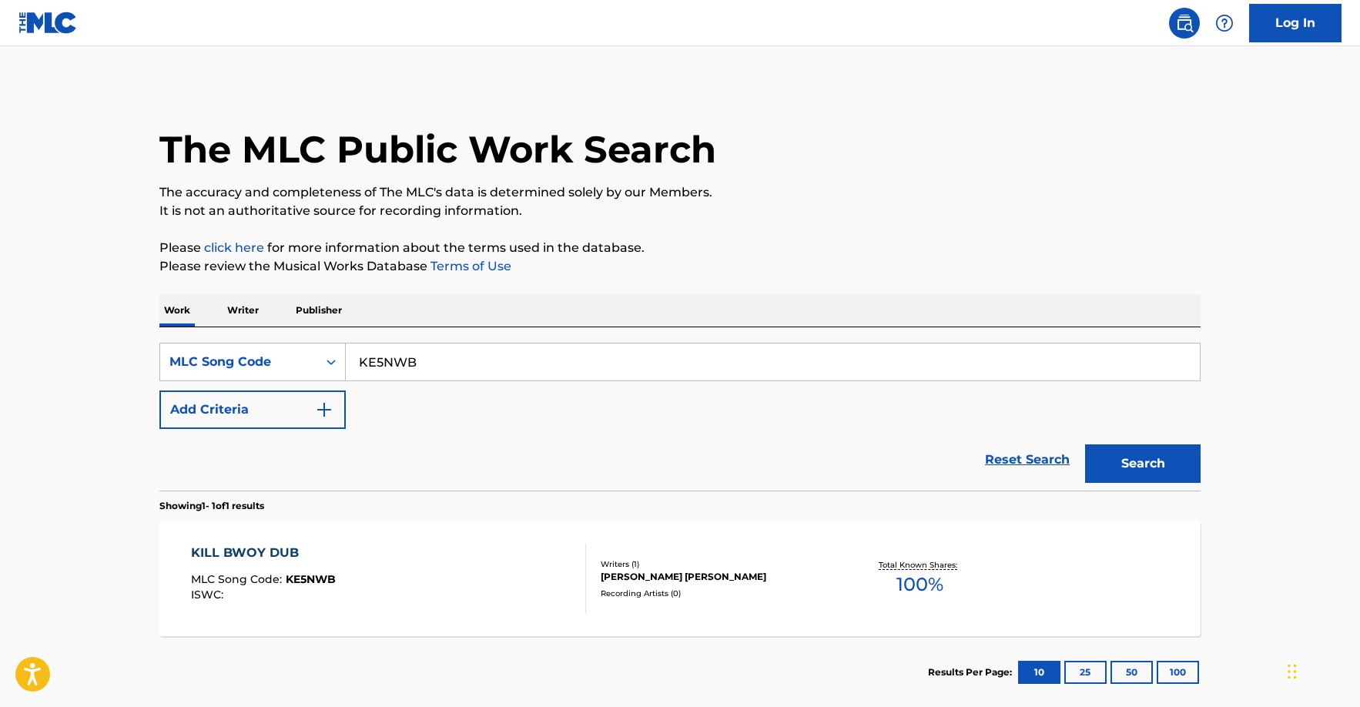
click at [620, 591] on div "Recording Artists ( 0 )" at bounding box center [717, 594] width 233 height 12
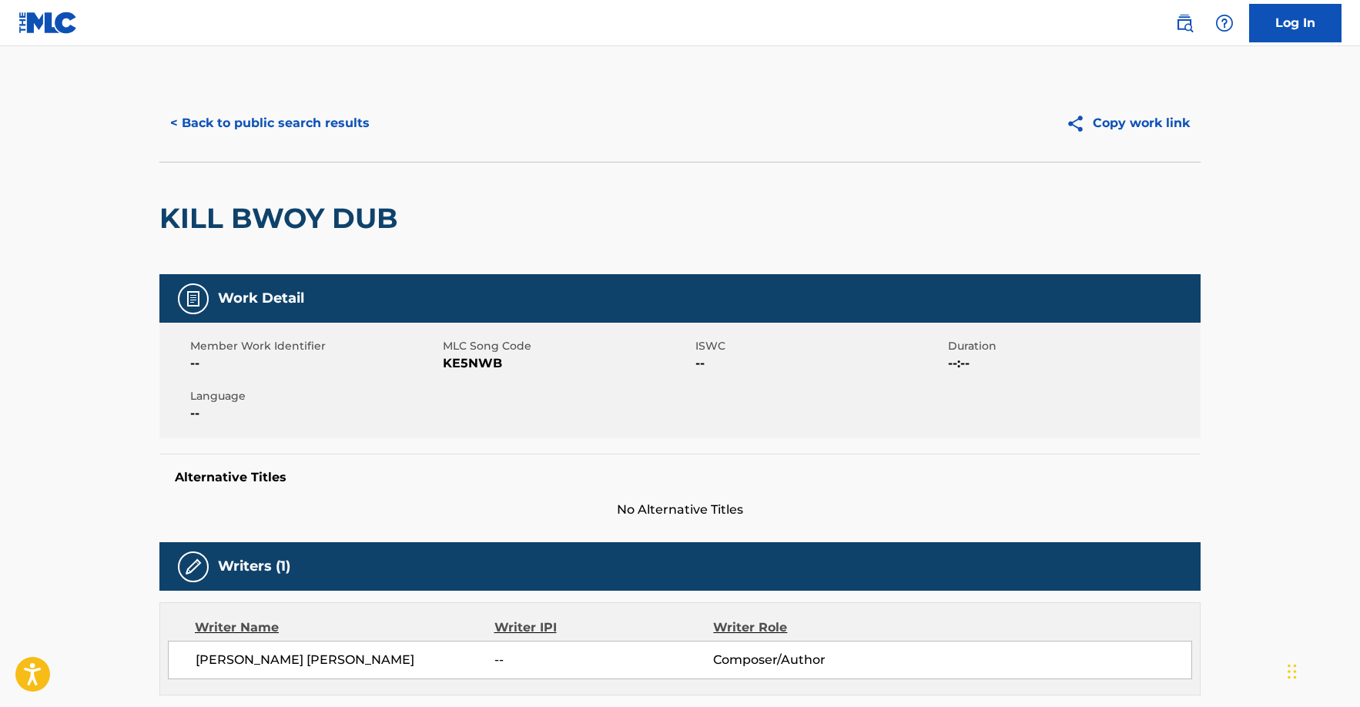
click at [303, 126] on button "< Back to public search results" at bounding box center [269, 123] width 221 height 39
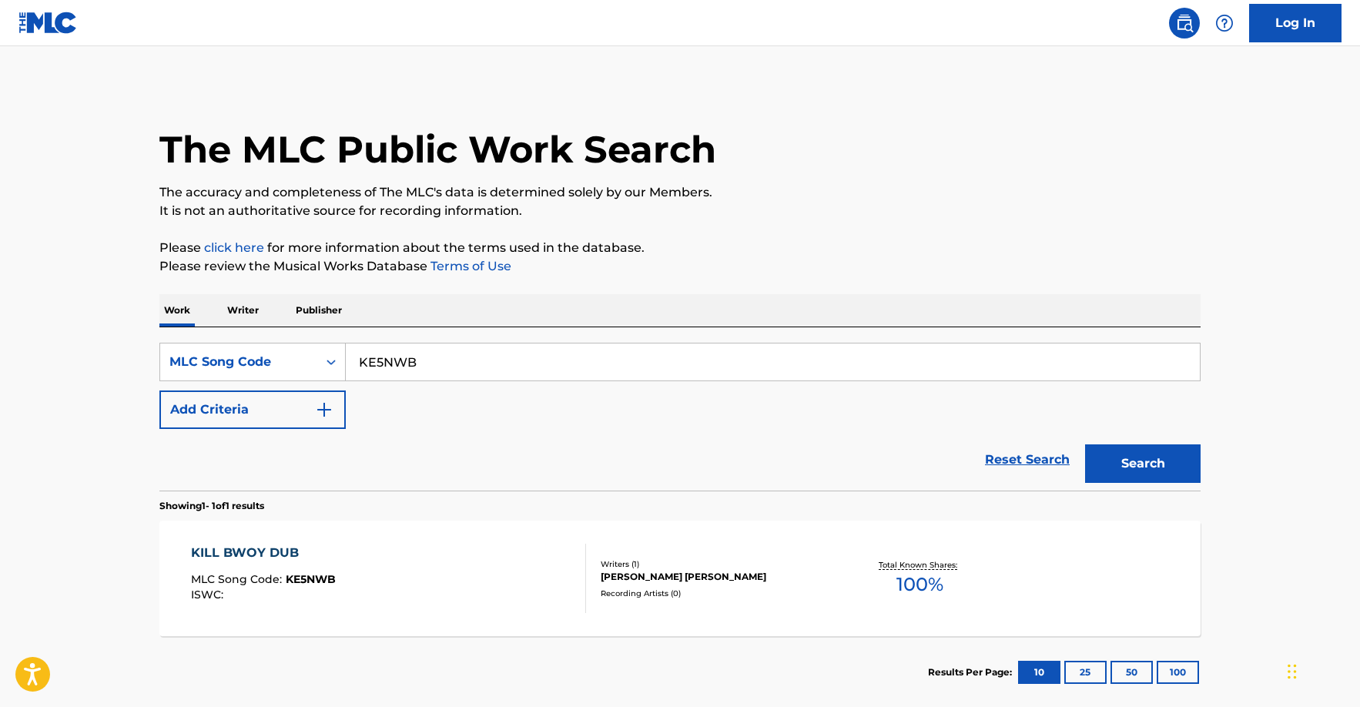
drag, startPoint x: 448, startPoint y: 379, endPoint x: 290, endPoint y: 339, distance: 163.6
click at [290, 339] on div "SearchWithCriteria91a283a9-bf22-49d2-ad9a-4c9e35929677 MLC Song Code KE5NWB Add…" at bounding box center [679, 408] width 1041 height 163
paste input "V7LKF"
type input "KV7LKF"
click at [1130, 474] on button "Search" at bounding box center [1143, 463] width 116 height 39
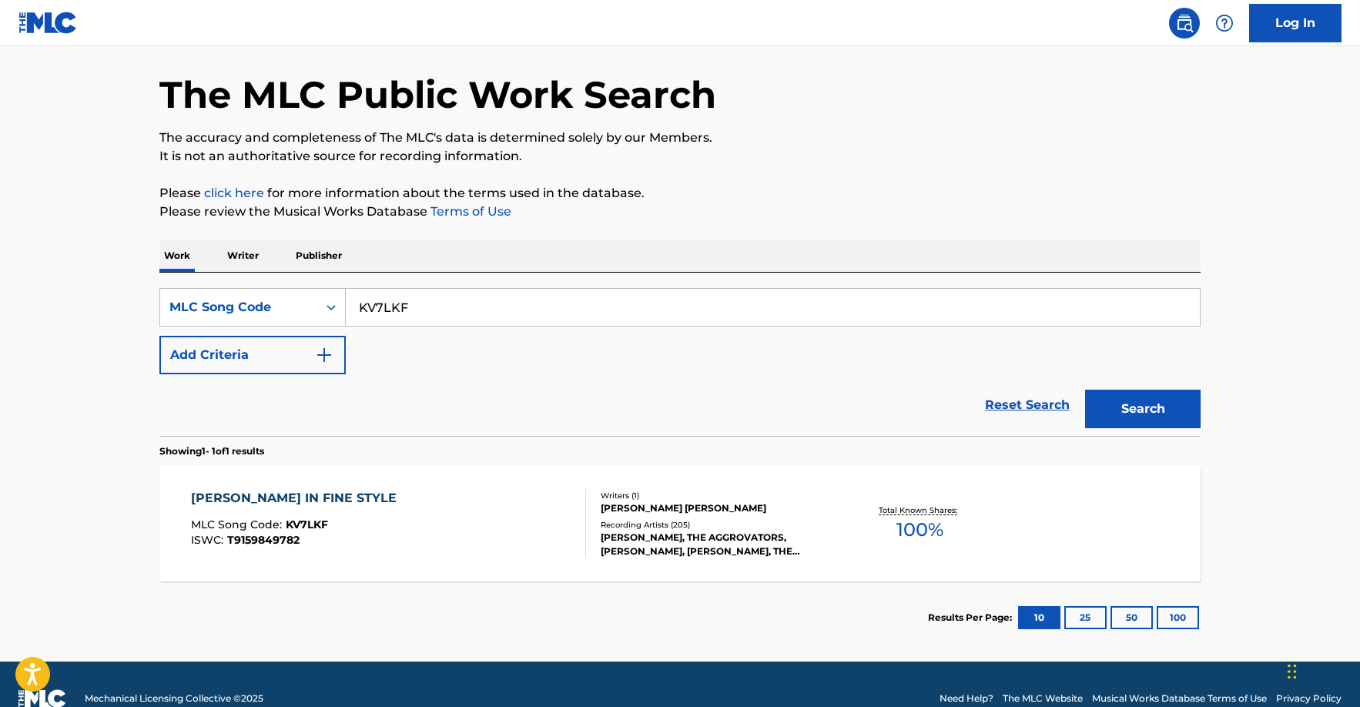
scroll to position [83, 0]
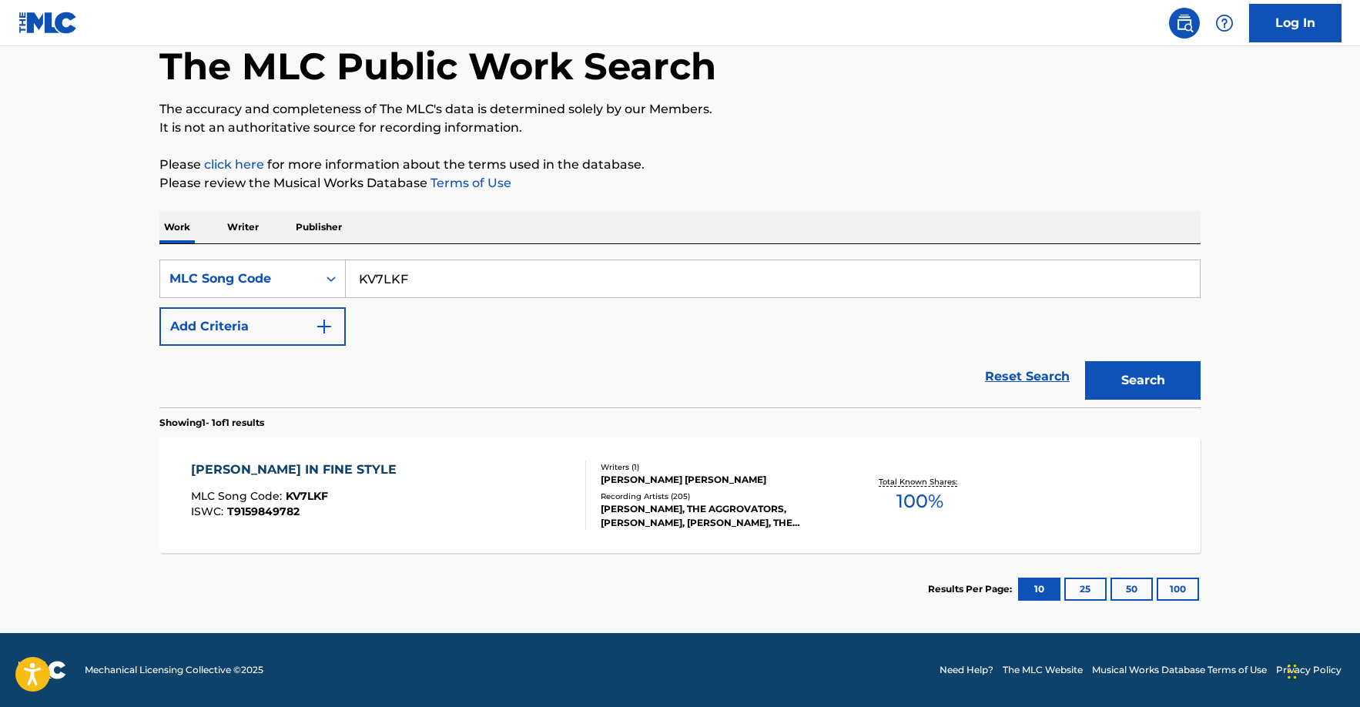
click at [683, 504] on div "[PERSON_NAME], THE AGGROVATORS, [PERSON_NAME], [PERSON_NAME], THE AGGROVATORS" at bounding box center [717, 516] width 233 height 28
